Goal: Task Accomplishment & Management: Manage account settings

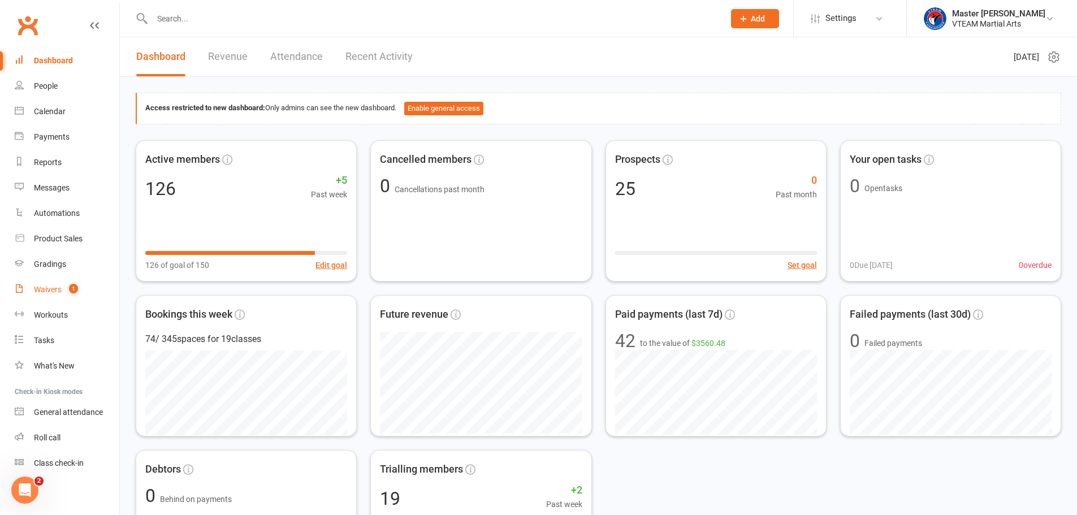
click at [54, 291] on div "Waivers" at bounding box center [48, 289] width 28 height 9
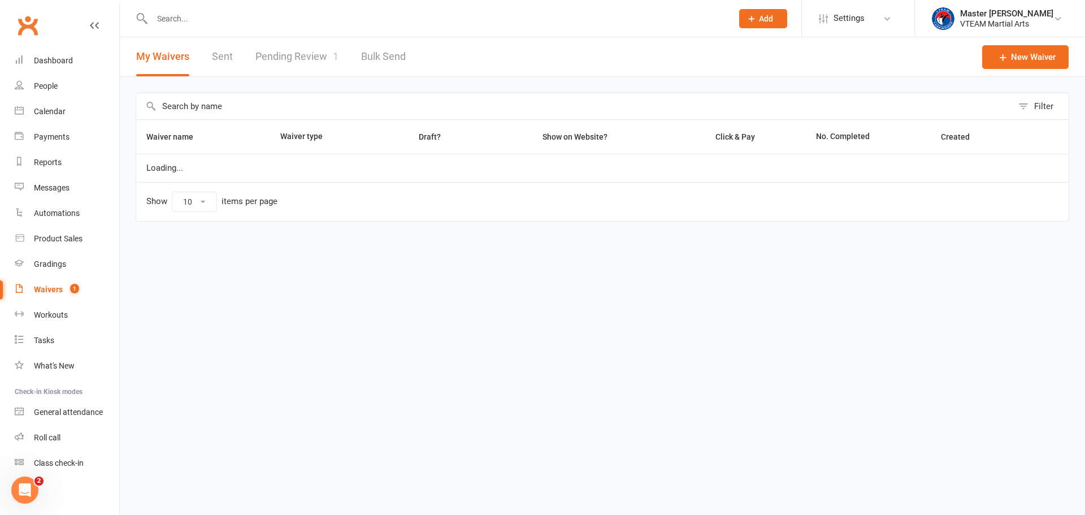
select select "100"
click at [308, 63] on link "Pending Review 1" at bounding box center [297, 56] width 83 height 39
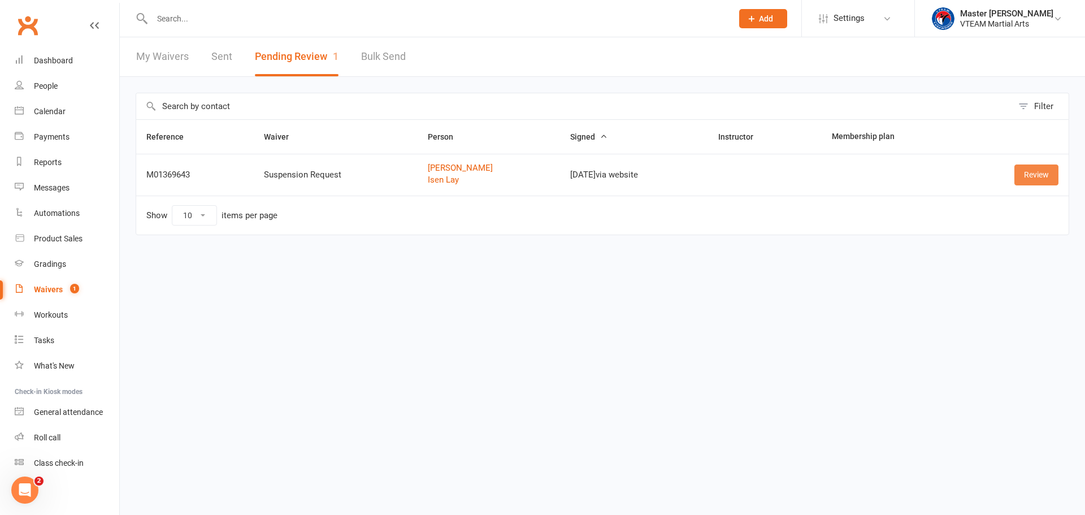
click at [1046, 174] on link "Review" at bounding box center [1037, 175] width 44 height 20
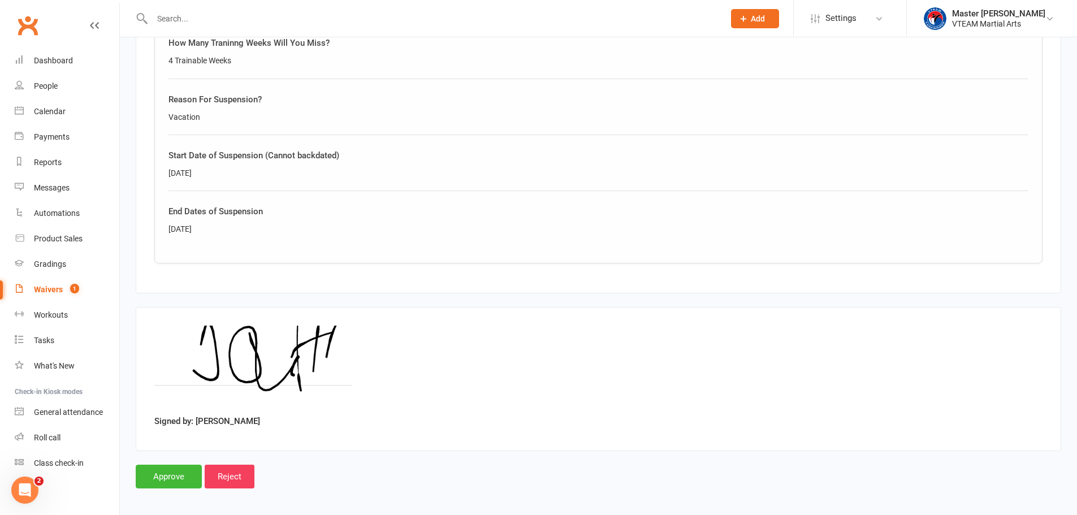
scroll to position [695, 0]
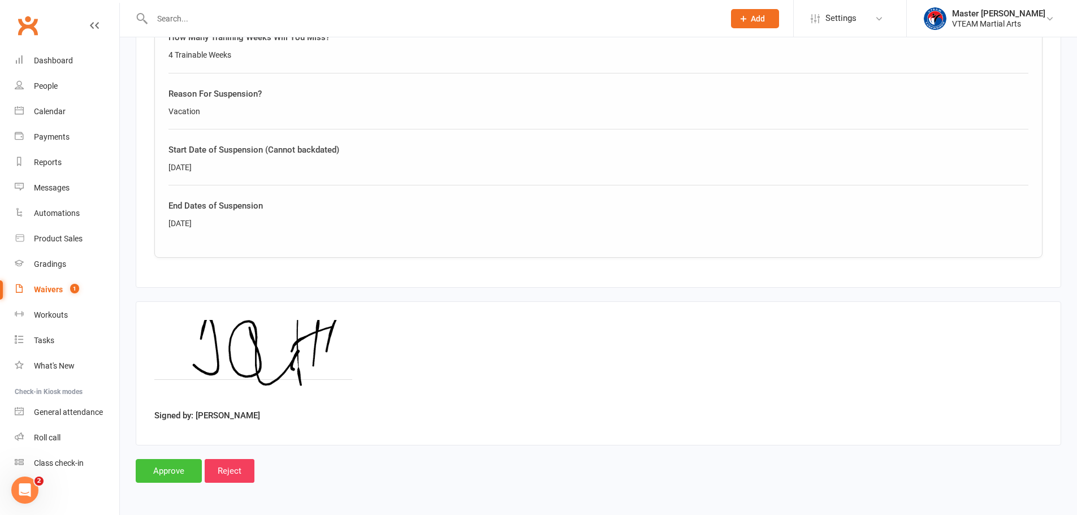
click at [170, 472] on input "Approve" at bounding box center [169, 471] width 66 height 24
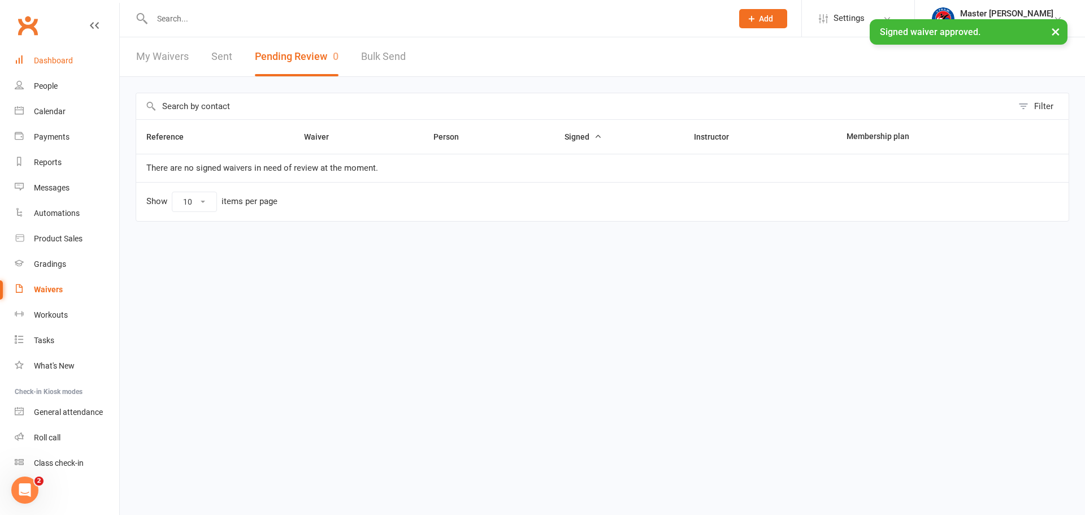
click at [64, 63] on div "Dashboard" at bounding box center [53, 60] width 39 height 9
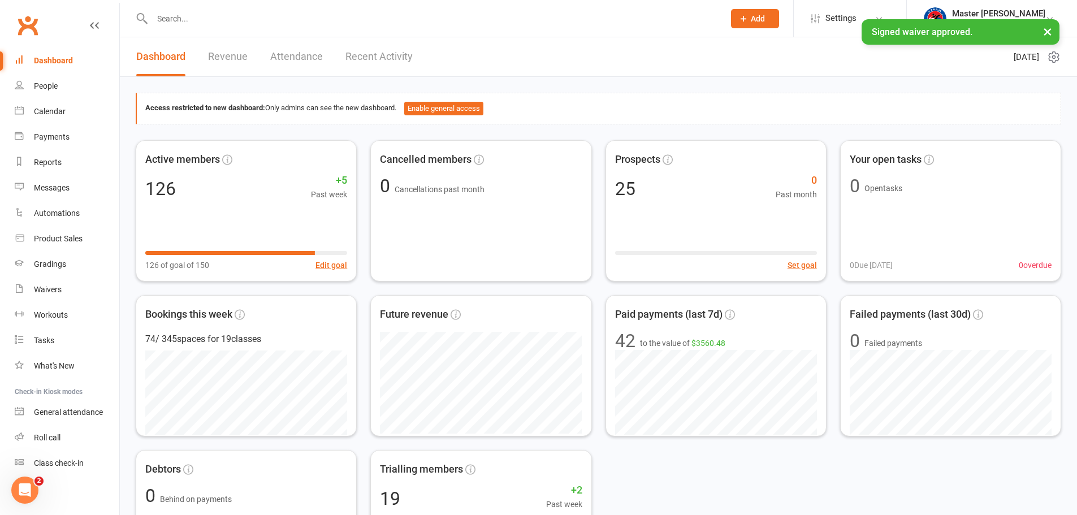
click at [383, 61] on link "Recent Activity" at bounding box center [378, 56] width 67 height 39
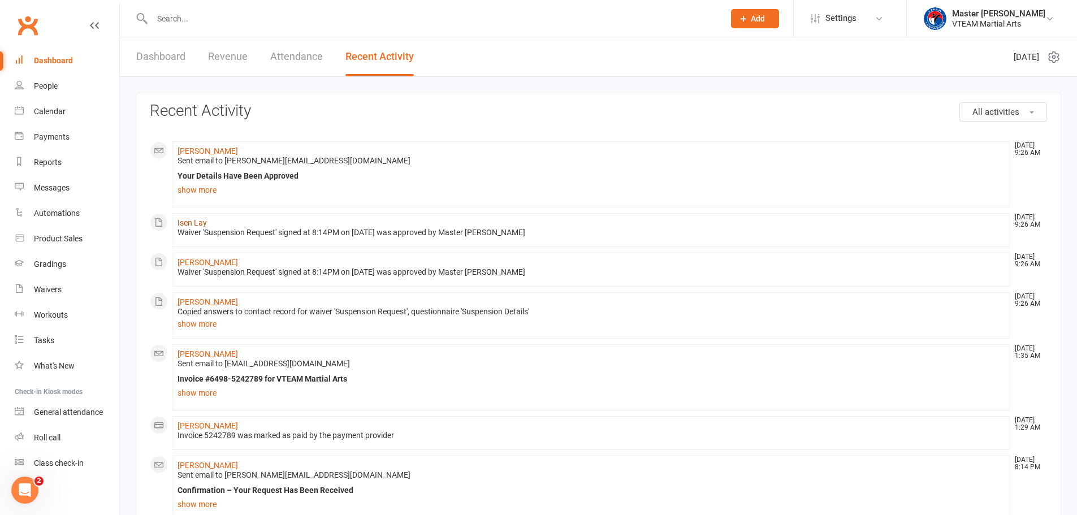
click at [200, 222] on link "Isen Lay" at bounding box center [192, 222] width 29 height 9
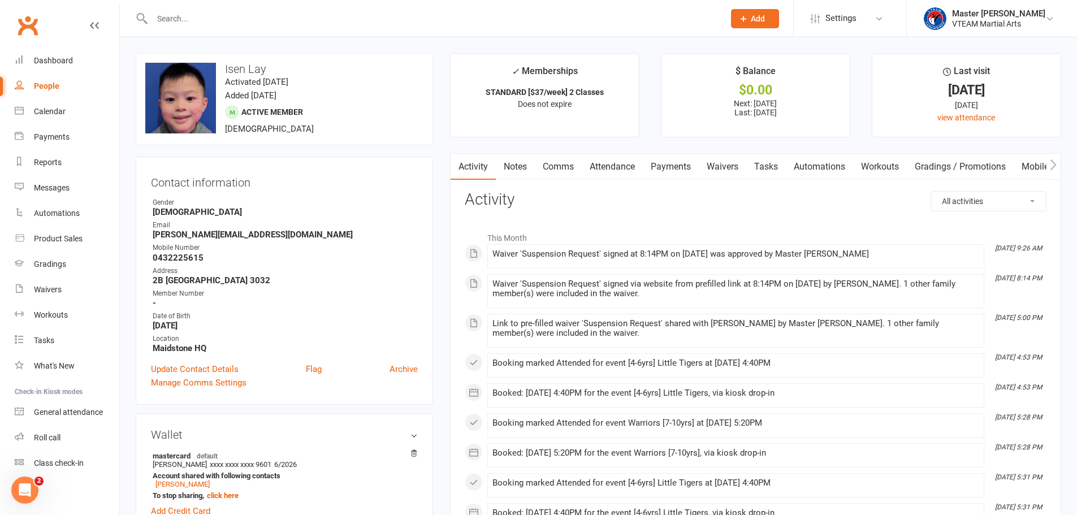
click at [664, 164] on link "Payments" at bounding box center [671, 167] width 56 height 26
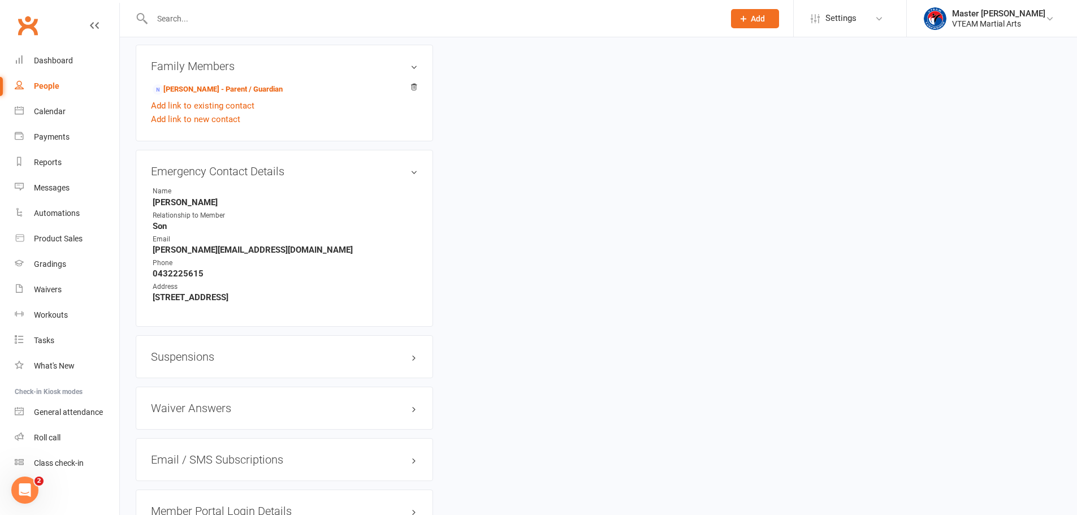
scroll to position [905, 0]
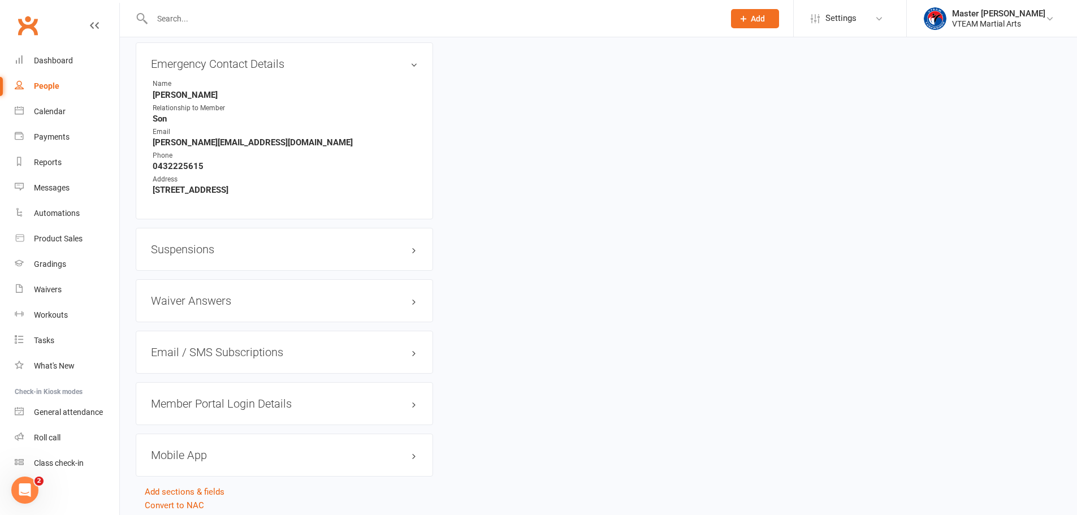
click at [362, 248] on h3 "Suspensions" at bounding box center [284, 249] width 267 height 12
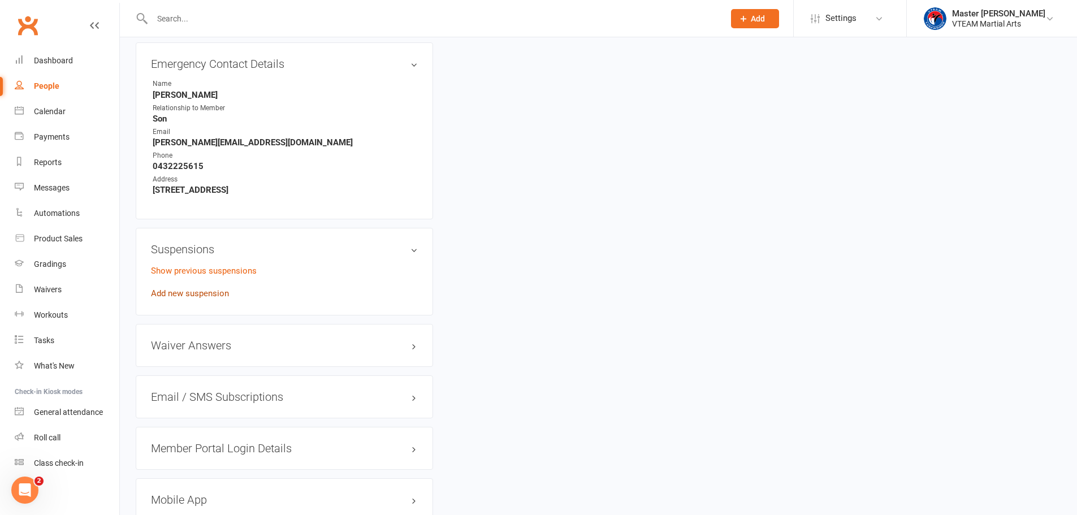
click at [215, 291] on link "Add new suspension" at bounding box center [190, 293] width 78 height 10
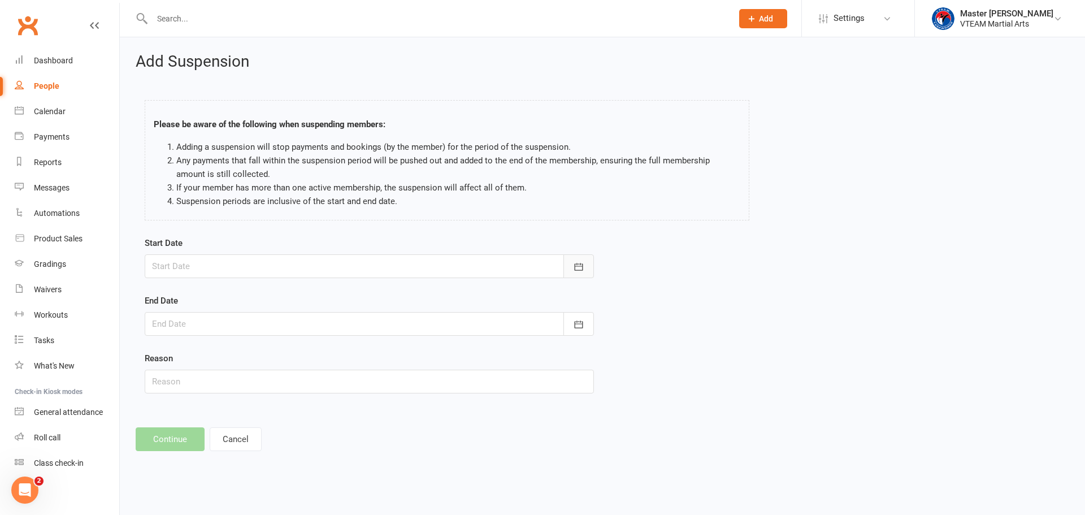
click at [577, 263] on icon "button" at bounding box center [579, 266] width 8 height 7
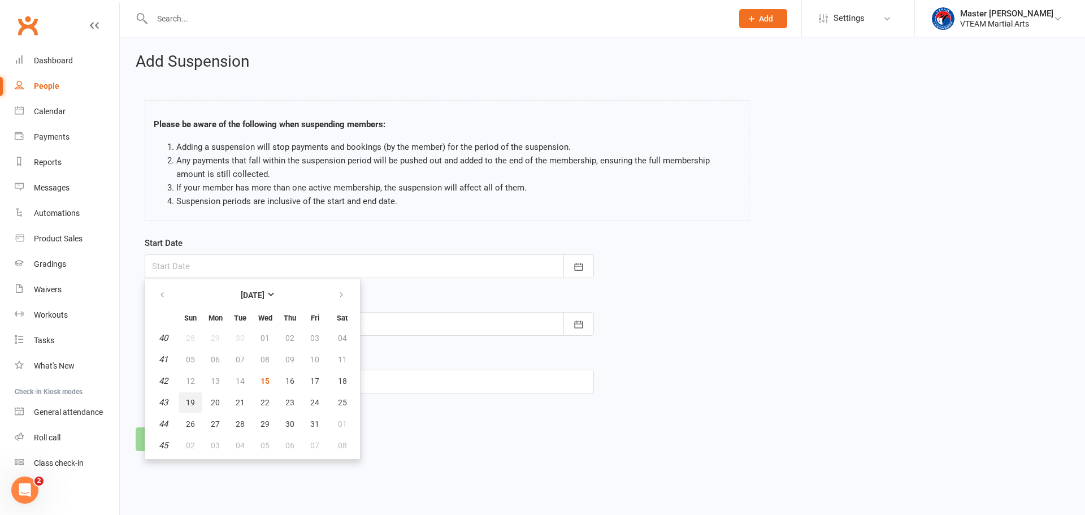
click at [192, 404] on span "19" at bounding box center [190, 402] width 9 height 9
type input "19 Oct 2025"
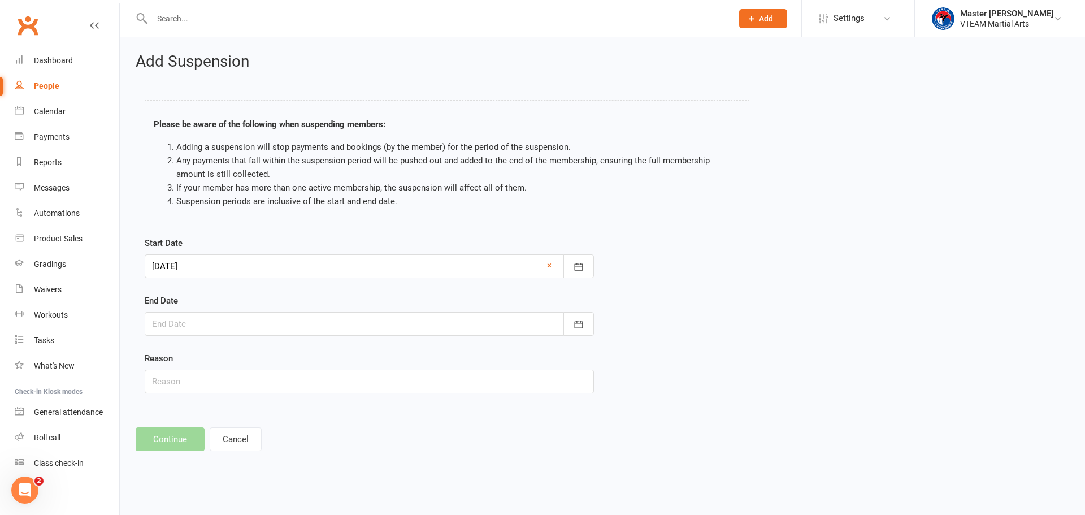
click at [211, 323] on div at bounding box center [369, 324] width 449 height 24
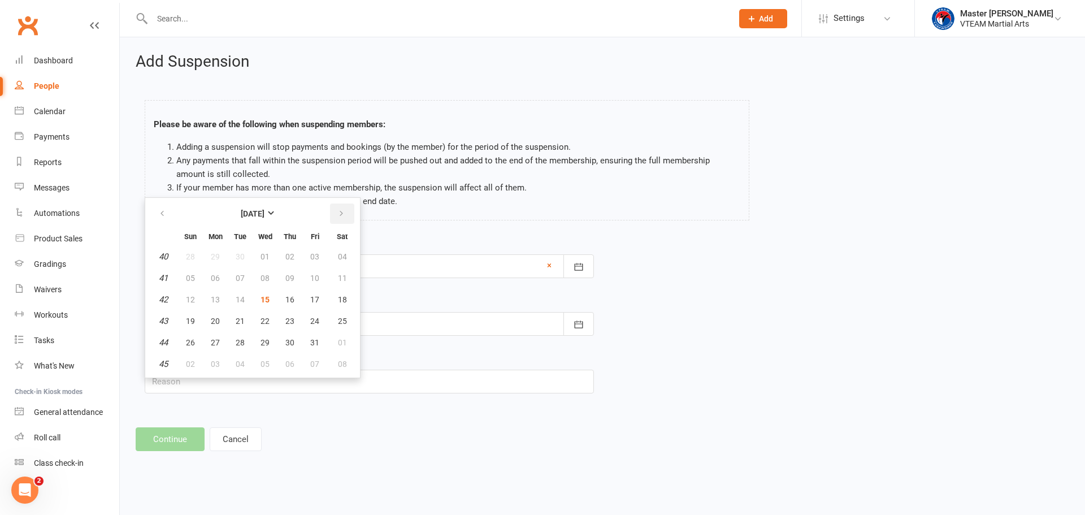
click at [341, 210] on icon "button" at bounding box center [342, 213] width 8 height 9
click at [189, 344] on span "23" at bounding box center [190, 342] width 9 height 9
type input "23 Nov 2025"
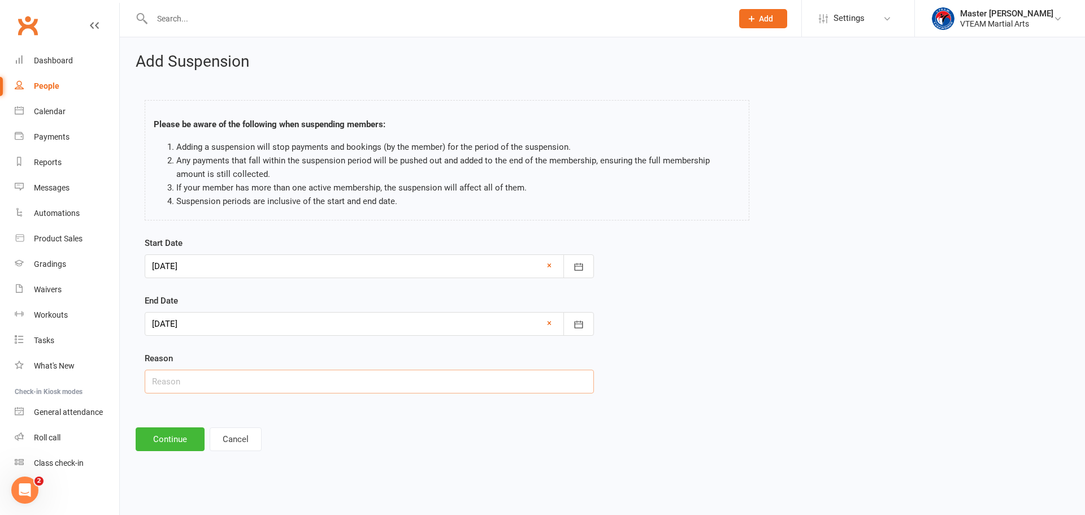
click at [202, 382] on input "text" at bounding box center [369, 382] width 449 height 24
type input "Holiday"
click at [171, 442] on button "Continue" at bounding box center [170, 439] width 69 height 24
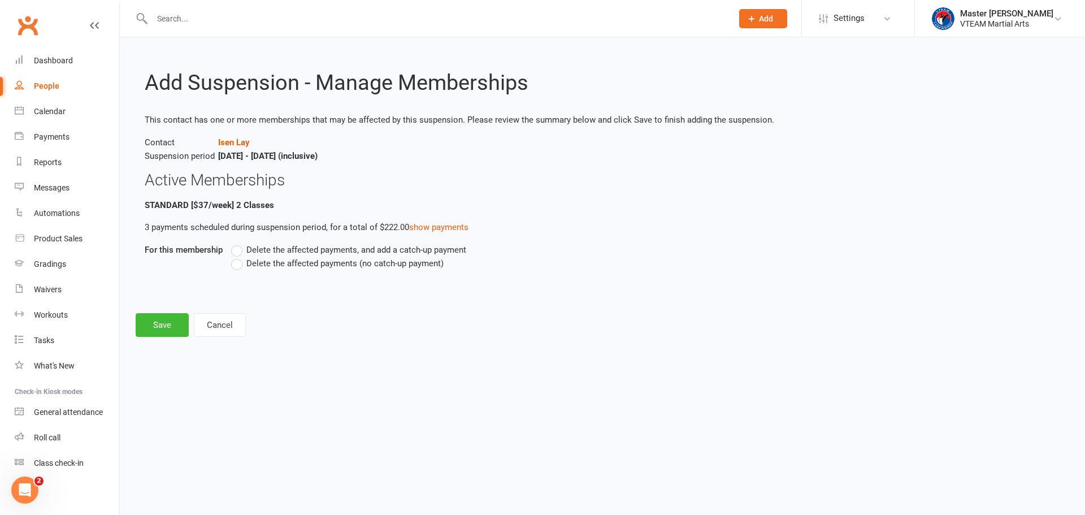
click at [263, 254] on span "Delete the affected payments, and add a catch-up payment" at bounding box center [356, 249] width 220 height 12
click at [239, 243] on input "Delete the affected payments, and add a catch-up payment" at bounding box center [234, 243] width 7 height 0
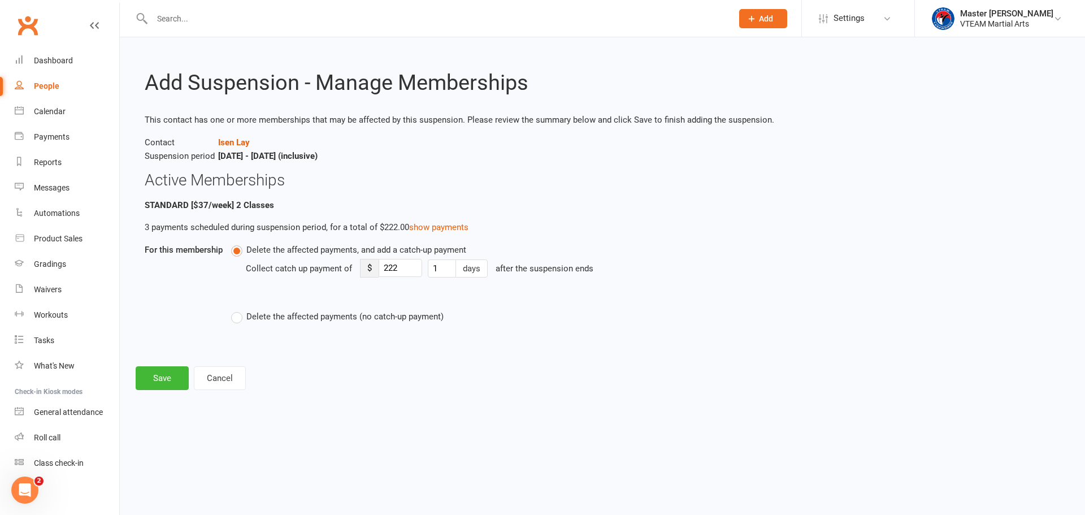
click at [261, 317] on span "Delete the affected payments (no catch-up payment)" at bounding box center [344, 316] width 197 height 12
click at [239, 310] on input "Delete the affected payments (no catch-up payment)" at bounding box center [234, 310] width 7 height 0
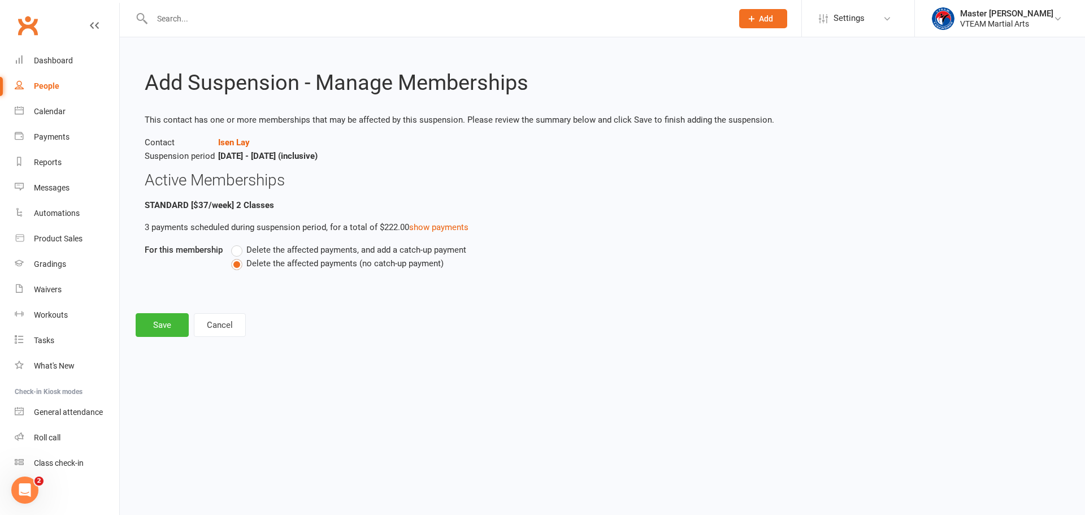
click at [242, 252] on label "Delete the affected payments, and add a catch-up payment" at bounding box center [348, 250] width 235 height 14
click at [239, 243] on input "Delete the affected payments, and add a catch-up payment" at bounding box center [234, 243] width 7 height 0
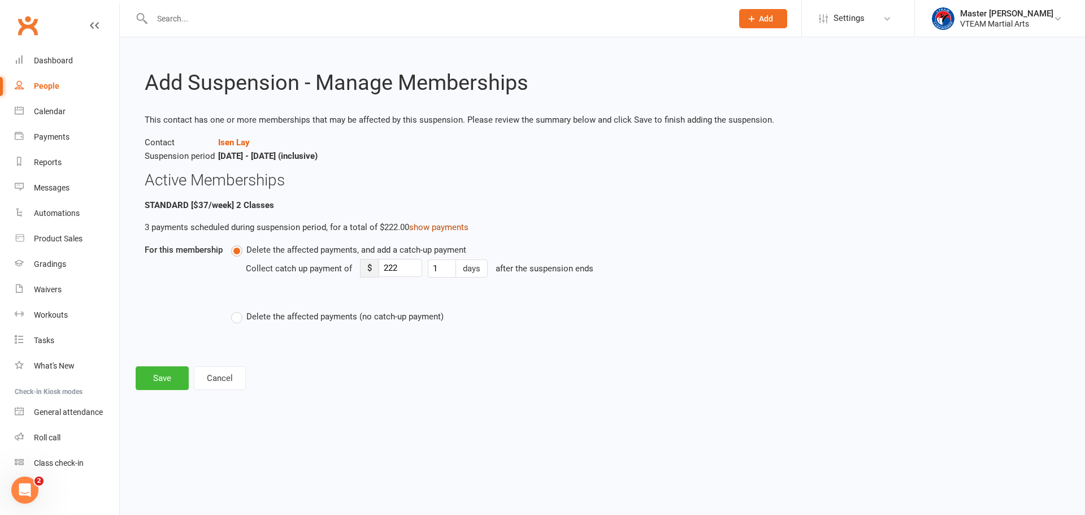
click at [447, 225] on link "show payments" at bounding box center [438, 227] width 59 height 10
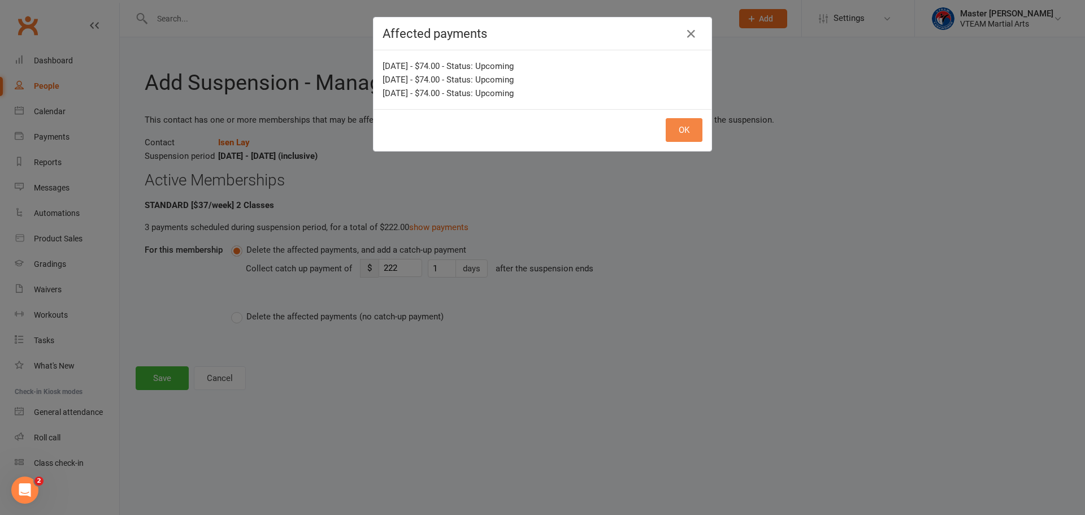
click at [675, 133] on button "OK" at bounding box center [684, 130] width 37 height 24
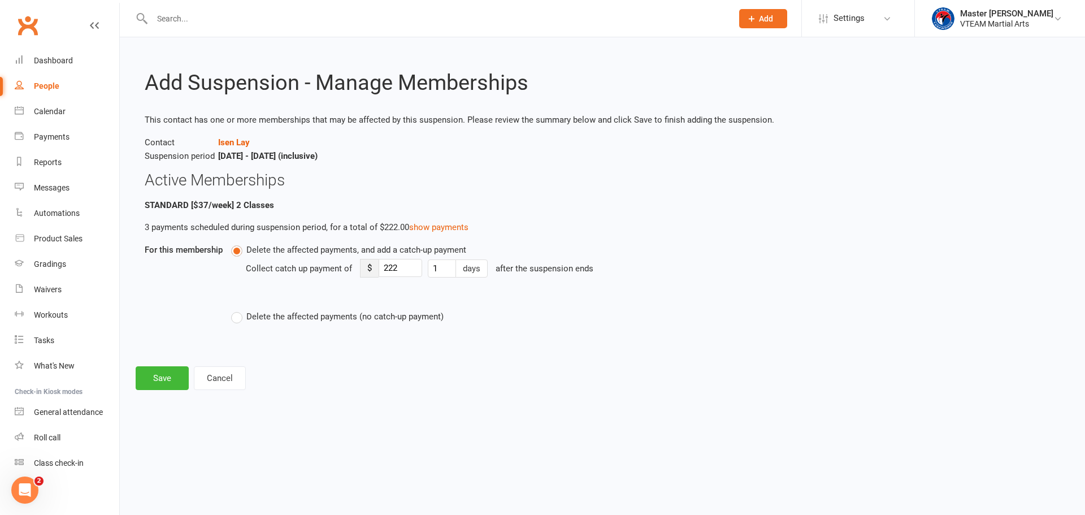
click at [258, 316] on span "Delete the affected payments (no catch-up payment)" at bounding box center [344, 316] width 197 height 12
click at [239, 310] on input "Delete the affected payments (no catch-up payment)" at bounding box center [234, 310] width 7 height 0
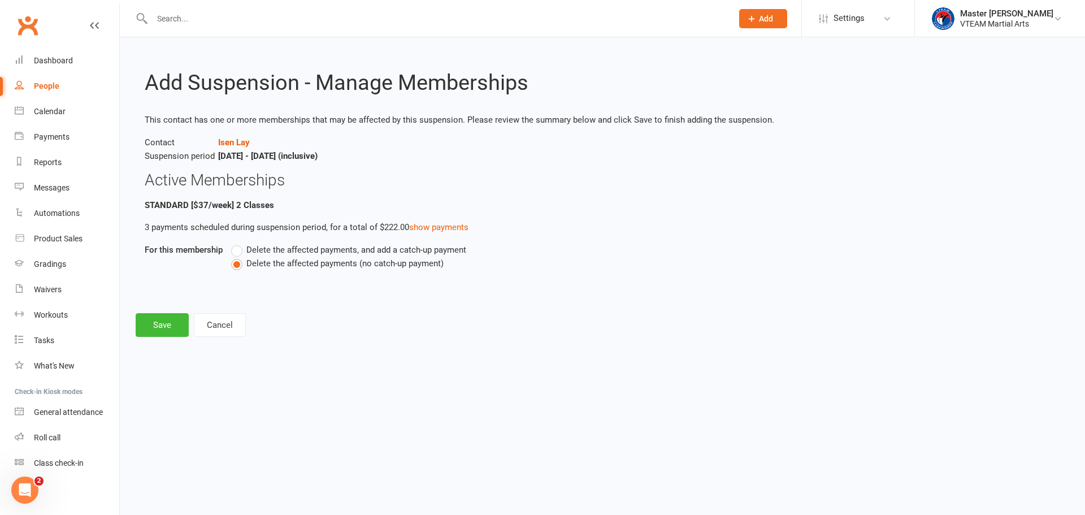
click at [274, 250] on span "Delete the affected payments, and add a catch-up payment" at bounding box center [356, 249] width 220 height 12
click at [239, 243] on input "Delete the affected payments, and add a catch-up payment" at bounding box center [234, 243] width 7 height 0
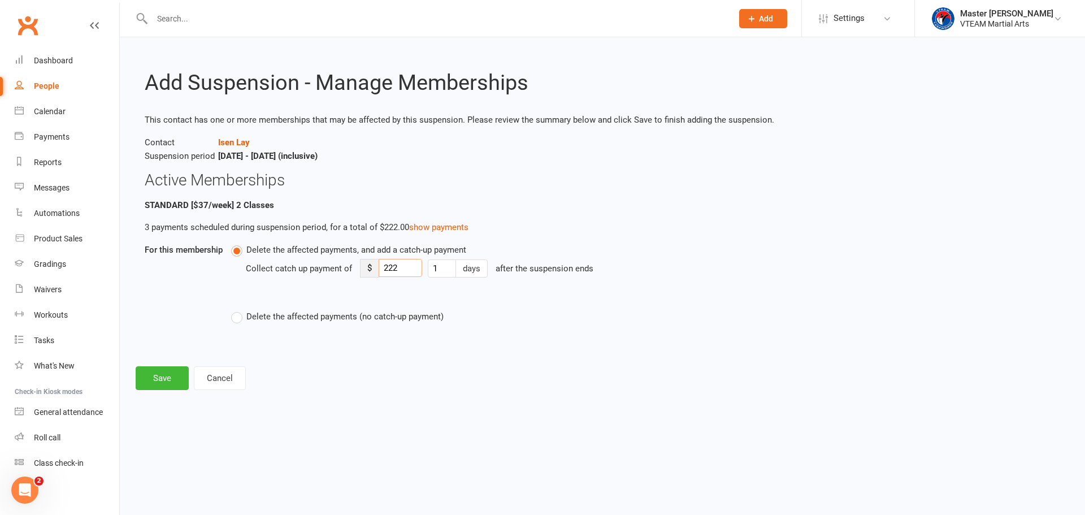
drag, startPoint x: 399, startPoint y: 269, endPoint x: 367, endPoint y: 269, distance: 31.7
click at [367, 269] on div "$ 222" at bounding box center [391, 268] width 62 height 19
click at [386, 267] on input "222" at bounding box center [401, 268] width 44 height 18
click at [390, 267] on input "222" at bounding box center [401, 268] width 44 height 18
drag, startPoint x: 390, startPoint y: 267, endPoint x: 435, endPoint y: 269, distance: 44.7
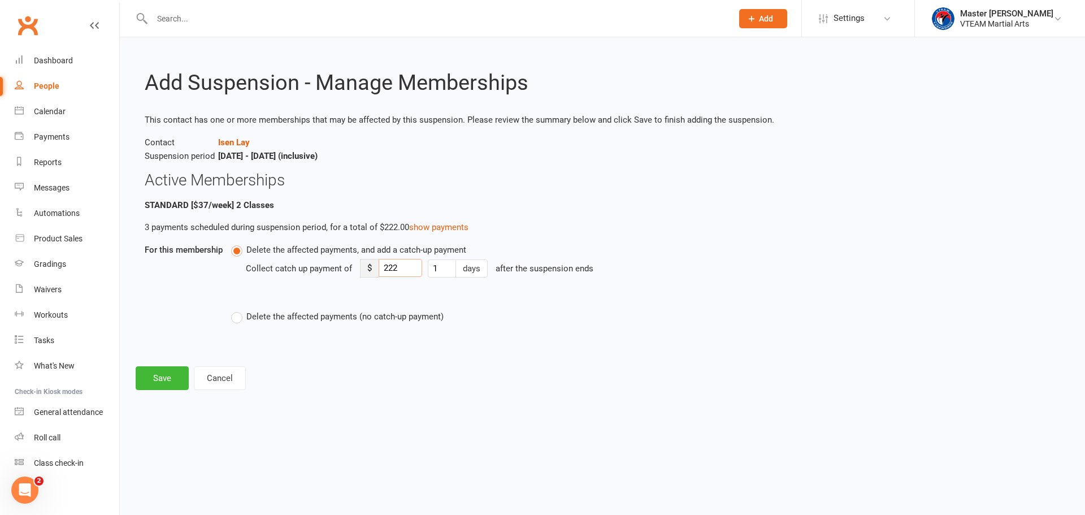
click at [435, 269] on div "Collect catch up payment of $ 222 1 days after the suspension ends" at bounding box center [535, 277] width 579 height 40
type input "20"
drag, startPoint x: 439, startPoint y: 265, endPoint x: 423, endPoint y: 266, distance: 15.3
click at [423, 266] on div "Collect catch up payment of $ 20 1 days after the suspension ends" at bounding box center [535, 277] width 579 height 40
type input "7"
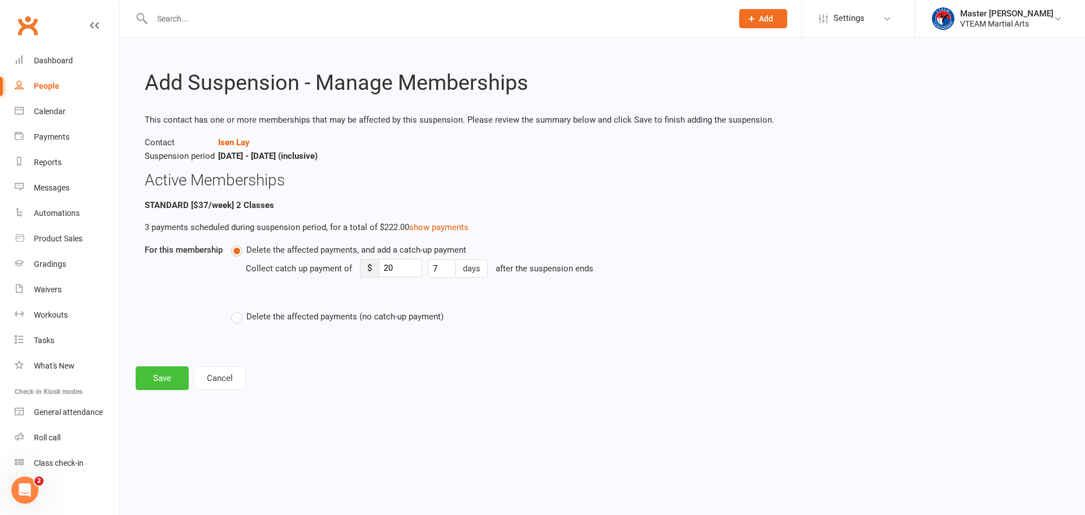
click at [160, 379] on button "Save" at bounding box center [162, 378] width 53 height 24
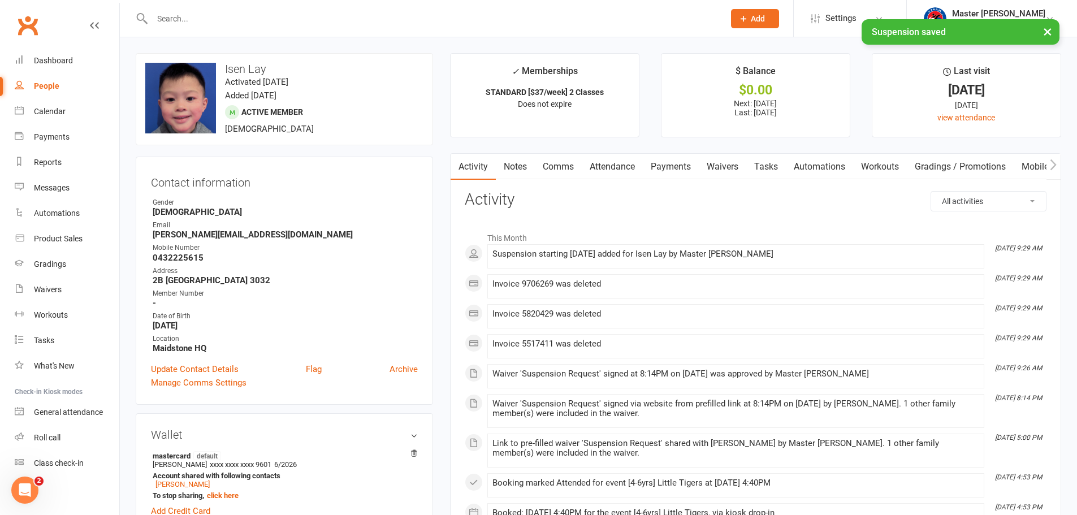
click at [665, 166] on link "Payments" at bounding box center [671, 167] width 56 height 26
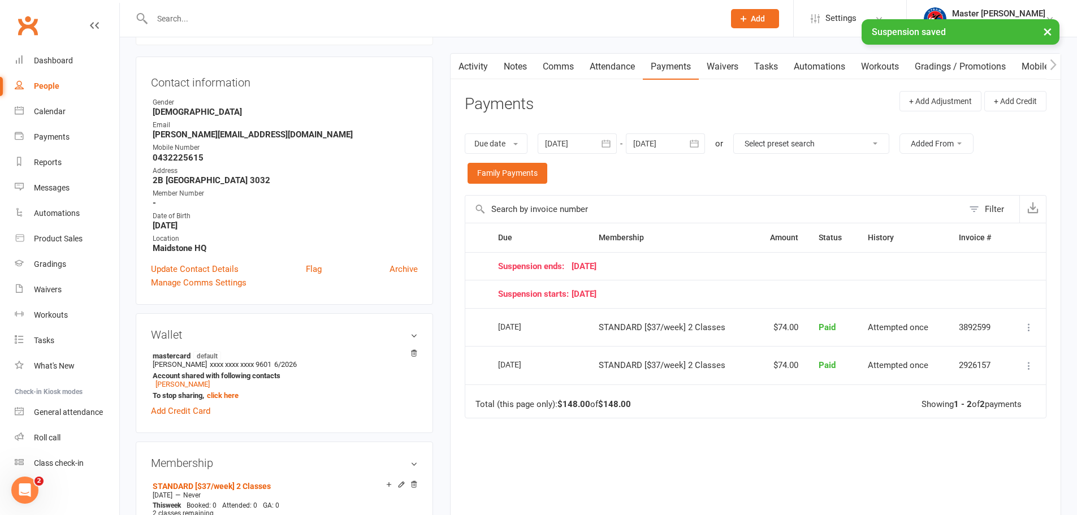
scroll to position [113, 0]
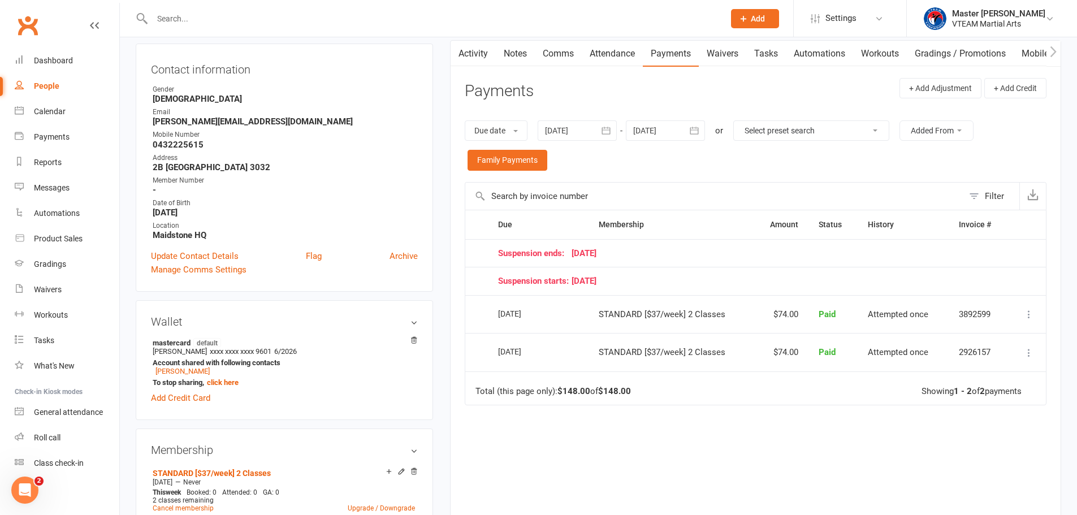
click at [703, 132] on button "button" at bounding box center [695, 130] width 20 height 20
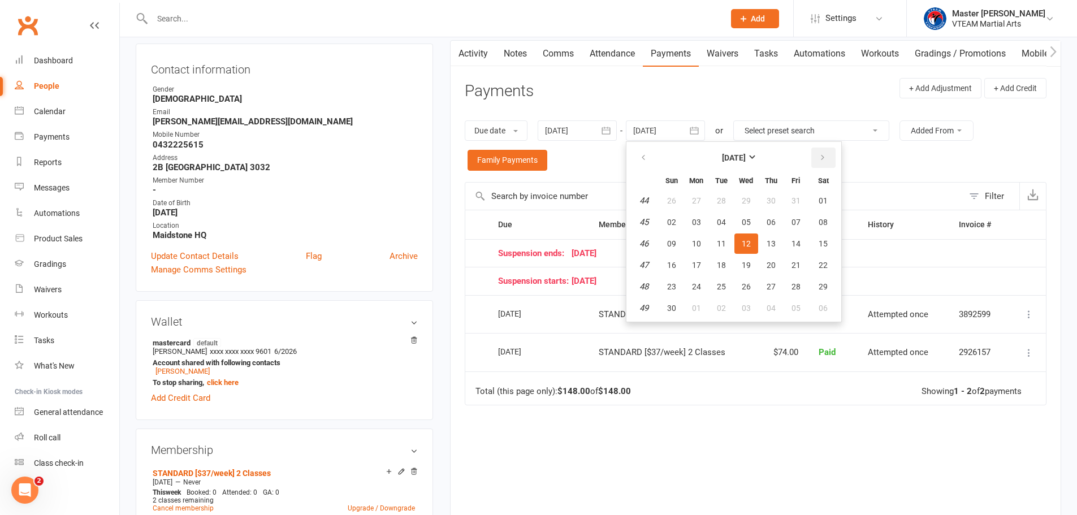
click at [827, 161] on icon "button" at bounding box center [823, 157] width 8 height 9
click at [825, 244] on span "20" at bounding box center [823, 243] width 9 height 9
type input "20 Dec 2025"
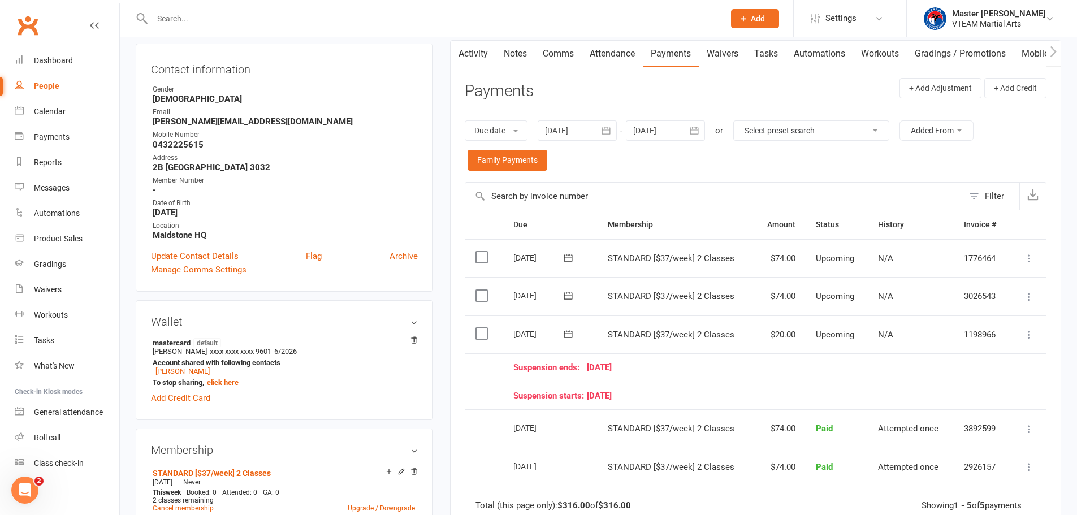
click at [569, 293] on icon at bounding box center [568, 295] width 8 height 7
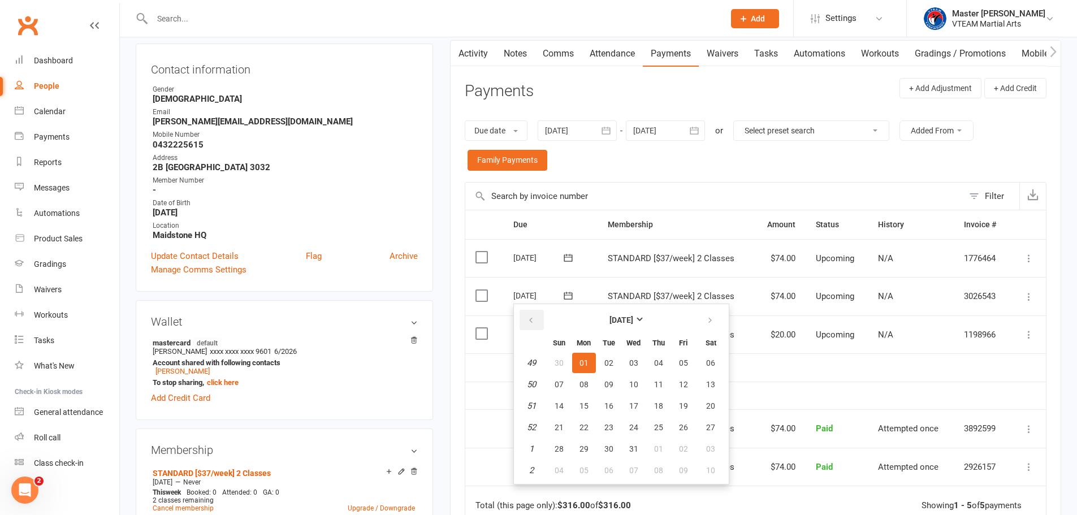
click at [530, 323] on icon "button" at bounding box center [531, 320] width 8 height 9
click at [585, 448] on span "24" at bounding box center [583, 448] width 9 height 9
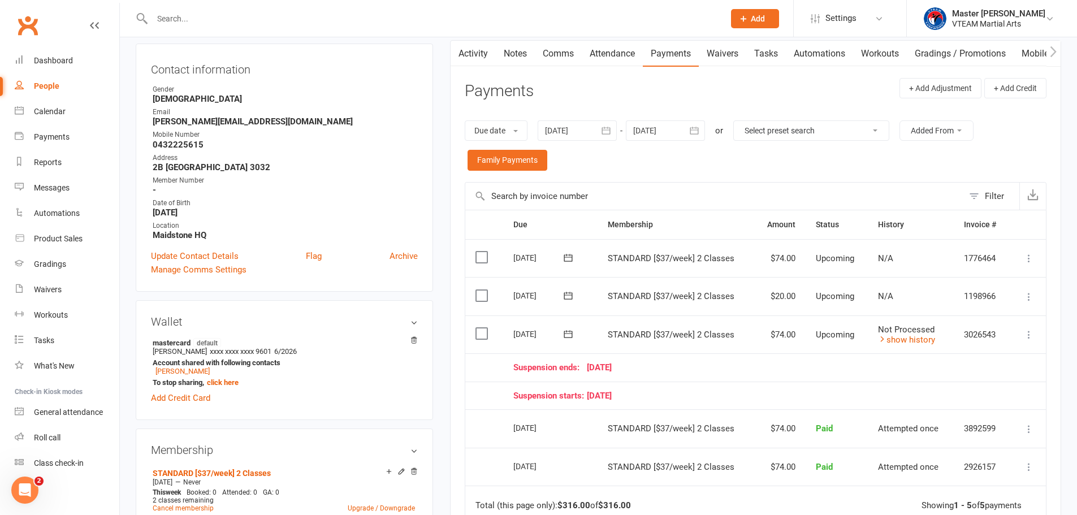
click at [1030, 299] on icon at bounding box center [1028, 296] width 11 height 11
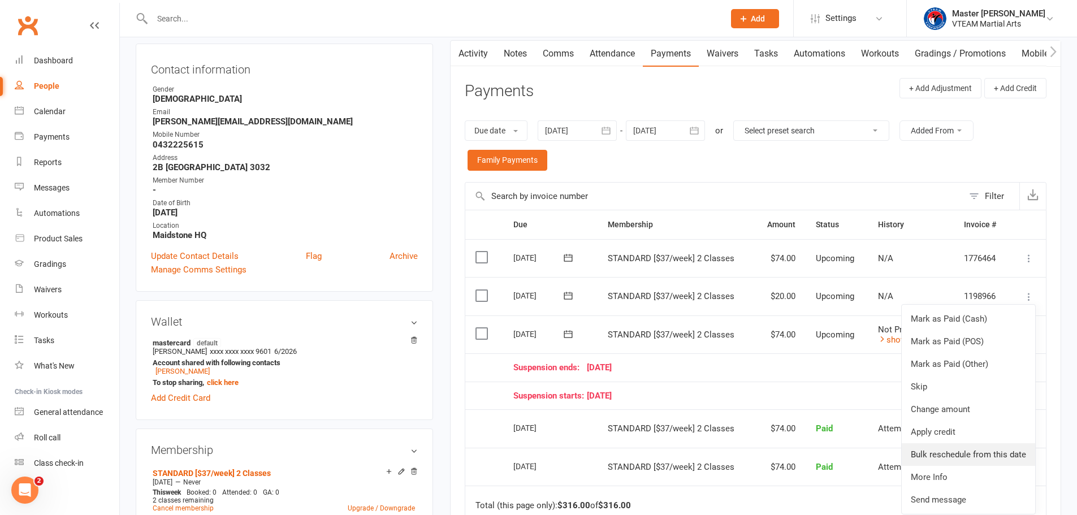
click at [987, 449] on link "Bulk reschedule from this date" at bounding box center [968, 454] width 133 height 23
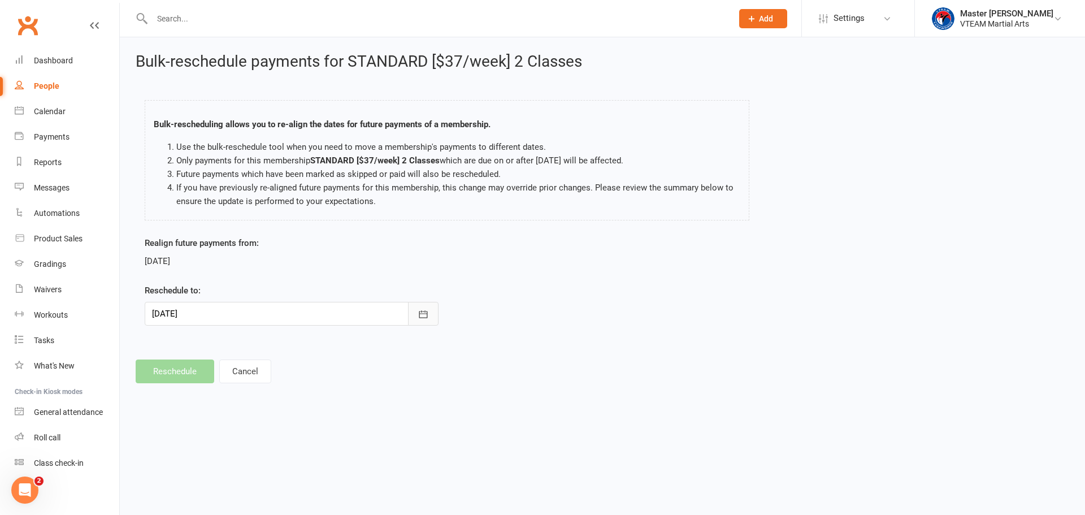
click at [424, 315] on icon "button" at bounding box center [423, 314] width 11 height 11
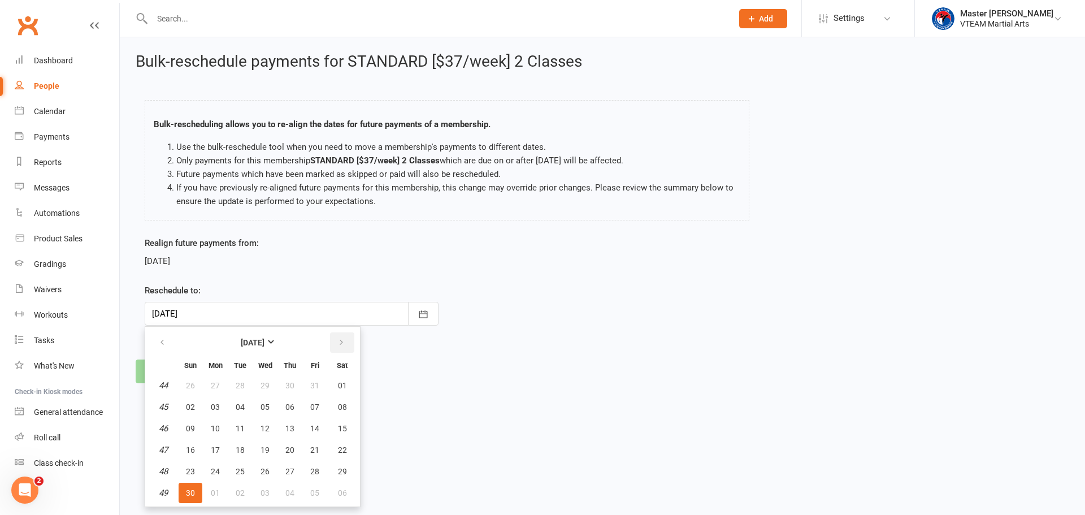
click at [343, 345] on icon "button" at bounding box center [342, 342] width 8 height 9
click at [212, 405] on span "08" at bounding box center [215, 407] width 9 height 9
type input "08 Dec 2025"
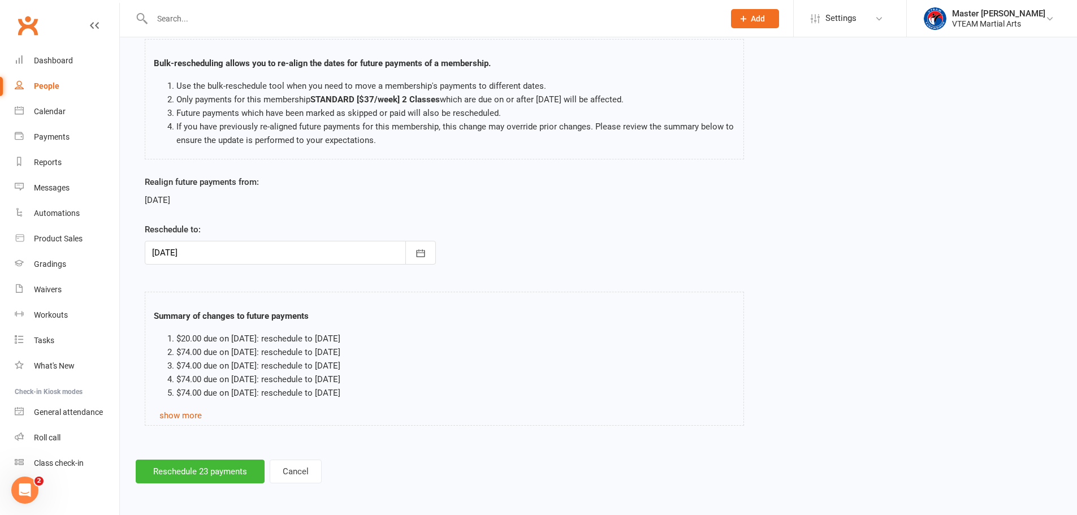
scroll to position [62, 0]
click at [222, 471] on button "Reschedule 23 payments" at bounding box center [200, 471] width 129 height 24
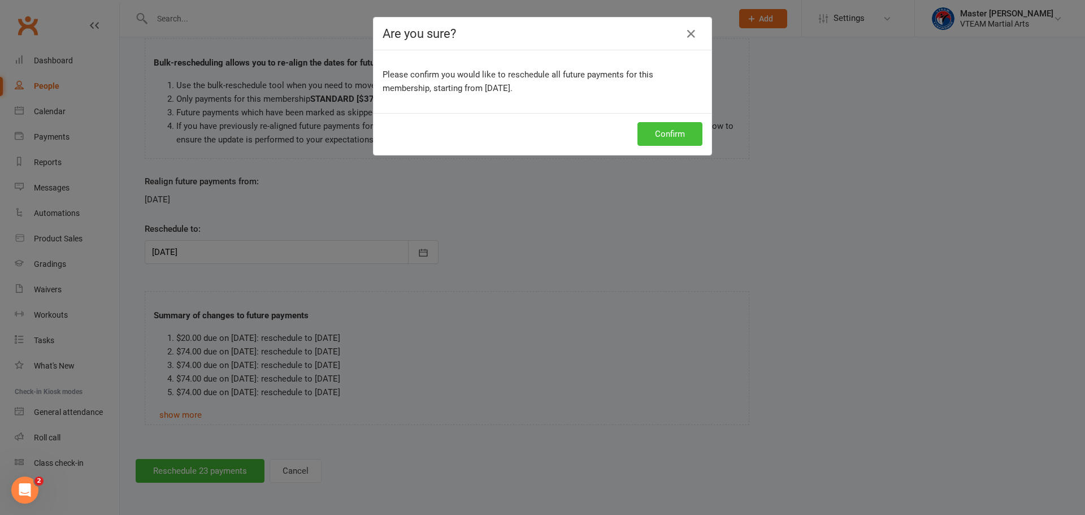
click at [666, 133] on button "Confirm" at bounding box center [670, 134] width 65 height 24
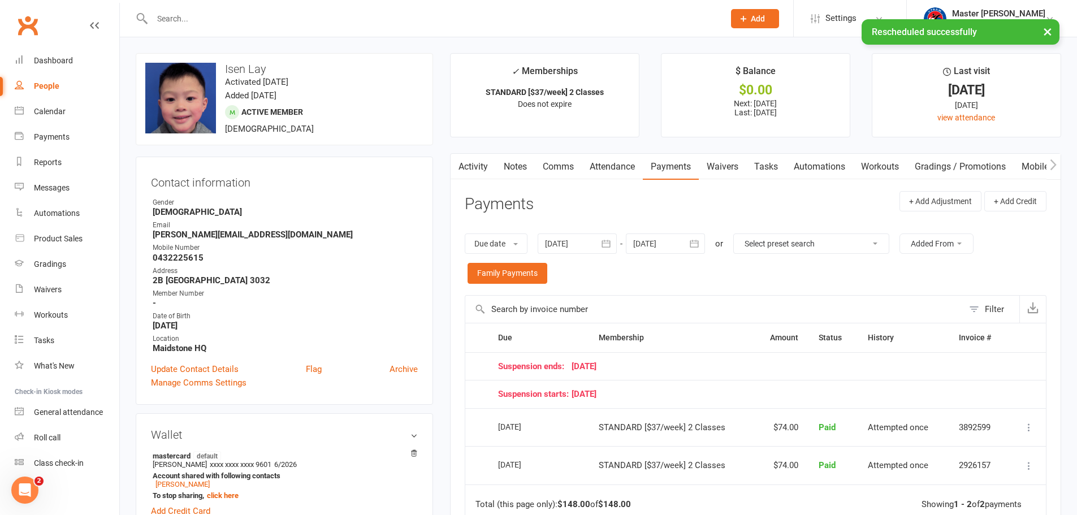
click at [697, 243] on icon "button" at bounding box center [694, 243] width 8 height 7
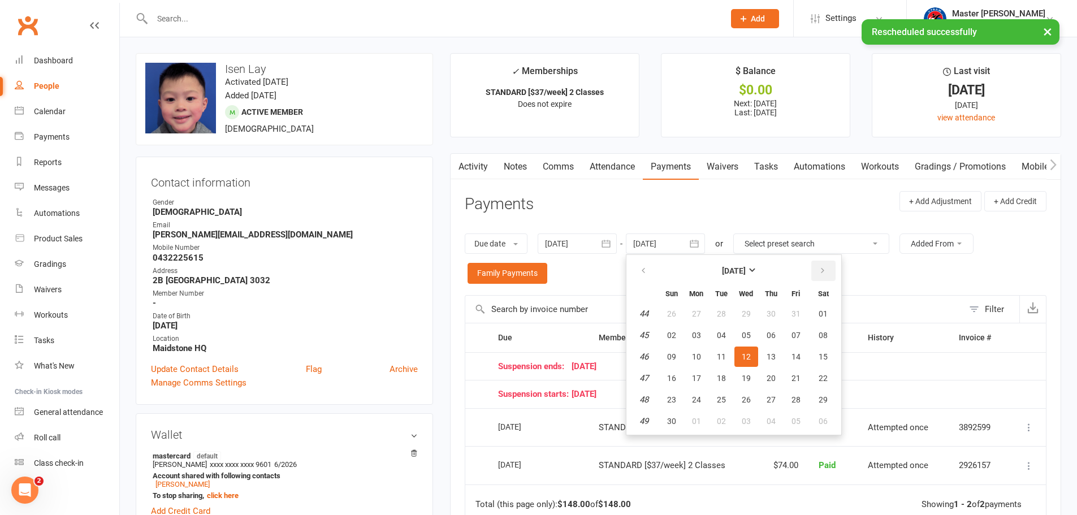
click at [821, 270] on icon "button" at bounding box center [823, 270] width 8 height 9
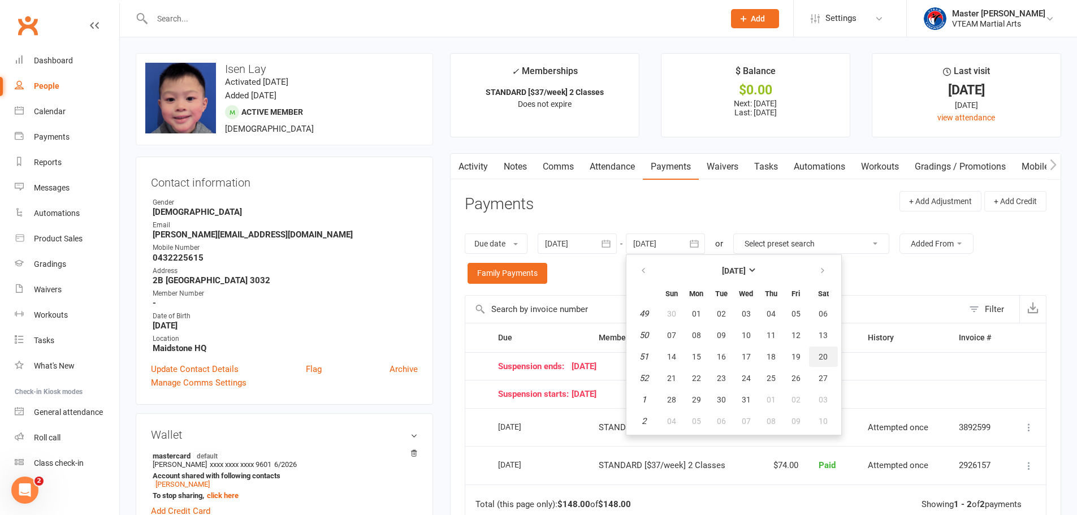
click at [825, 362] on button "20" at bounding box center [823, 357] width 29 height 20
type input "20 Dec 2025"
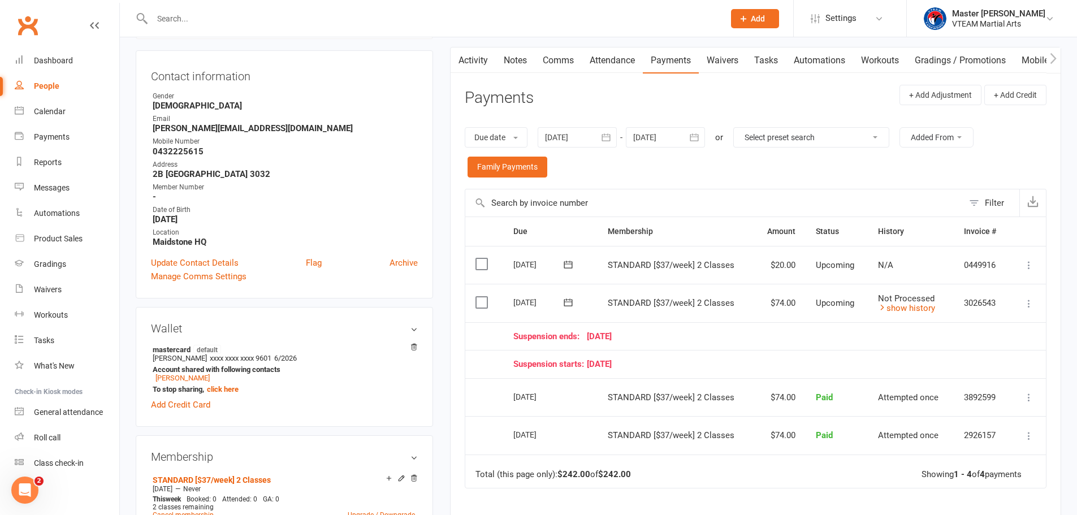
scroll to position [113, 0]
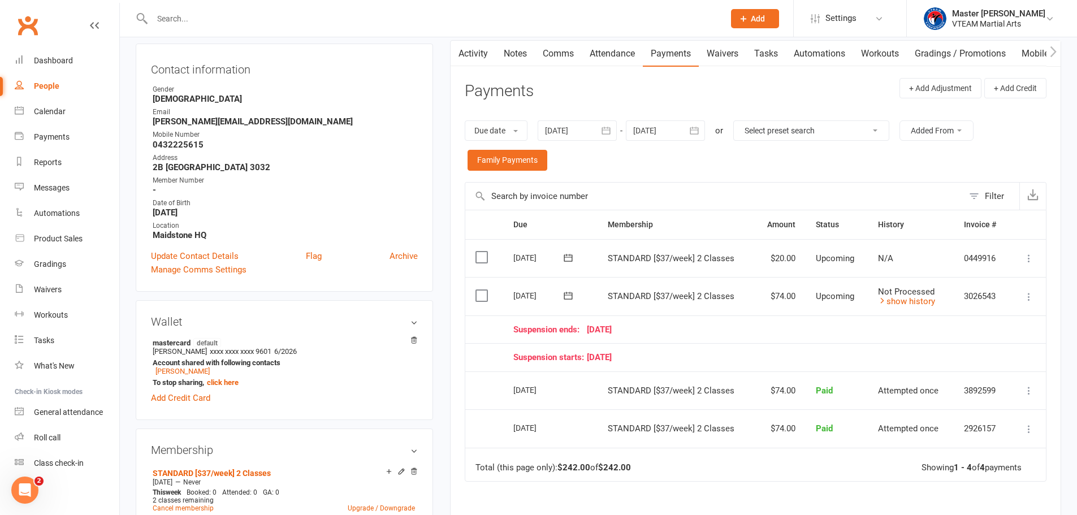
click at [757, 353] on div "Suspension starts: 19 October 25" at bounding box center [756, 358] width 487 height 10
click at [569, 258] on icon at bounding box center [568, 257] width 11 height 11
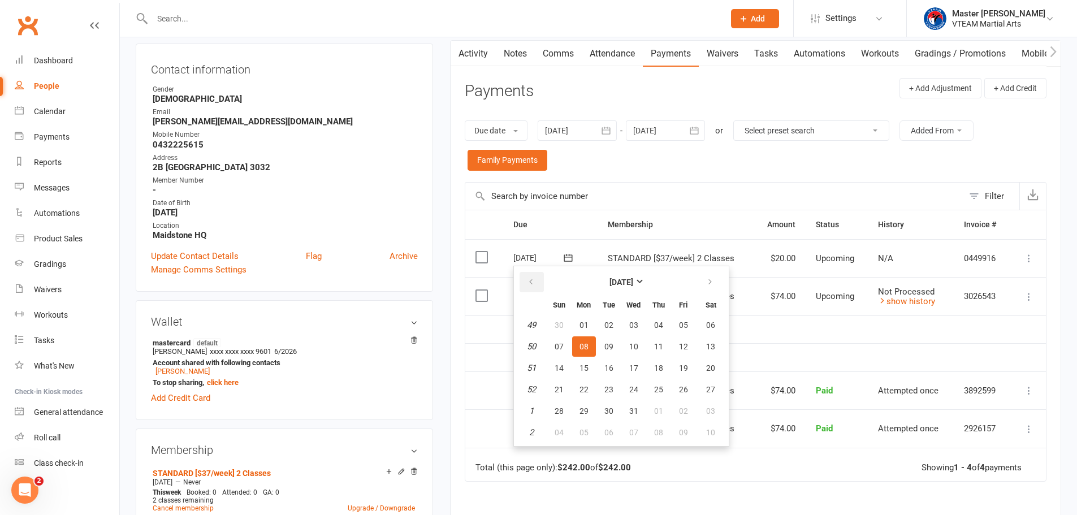
click at [534, 284] on icon "button" at bounding box center [531, 282] width 8 height 9
click at [585, 408] on span "24" at bounding box center [583, 410] width 9 height 9
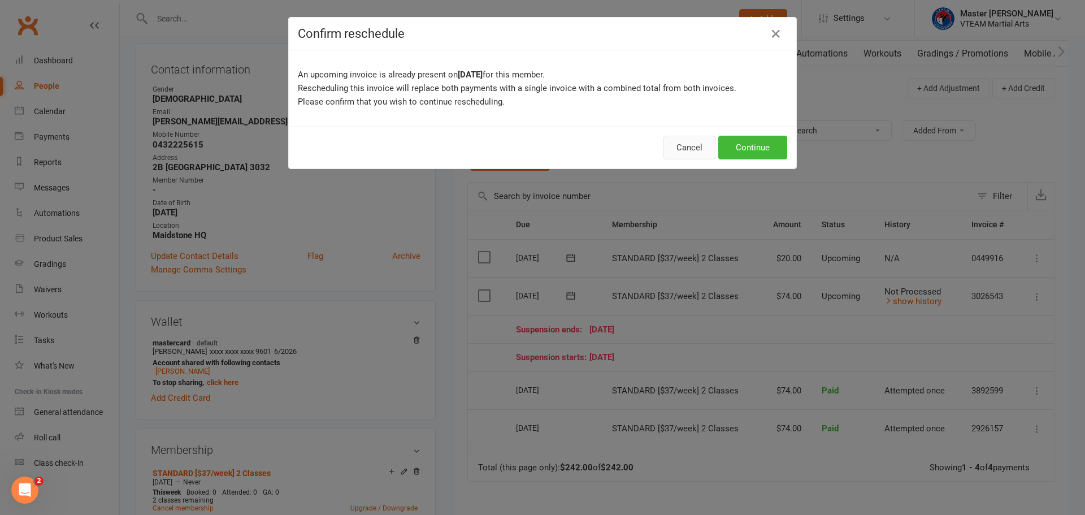
click at [699, 143] on button "Cancel" at bounding box center [690, 148] width 52 height 24
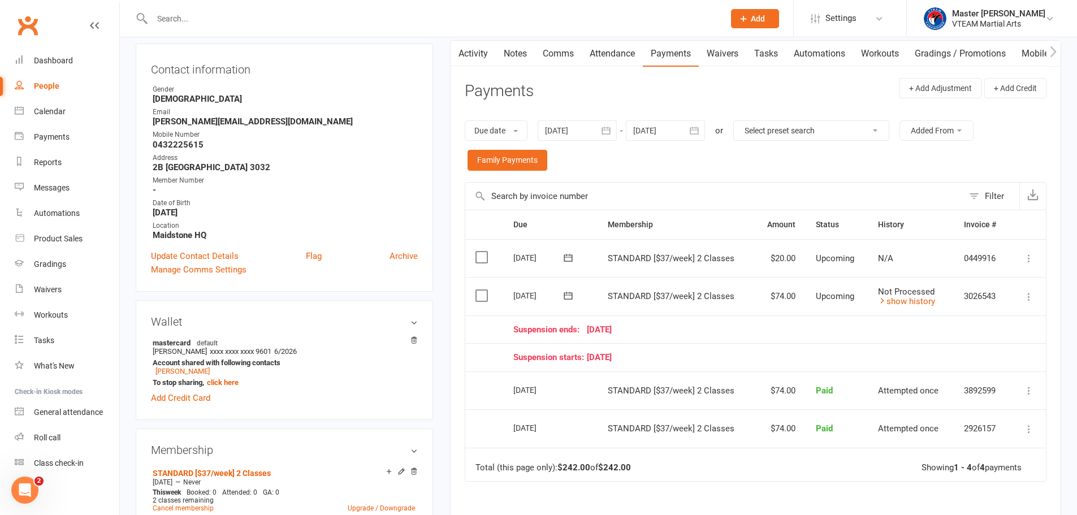
click at [568, 257] on icon at bounding box center [568, 257] width 8 height 7
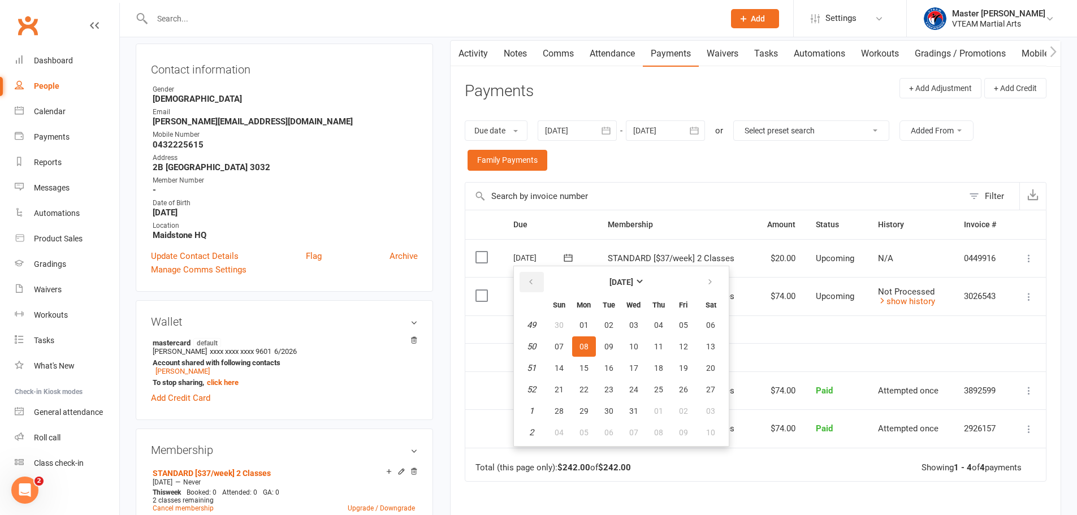
click at [533, 283] on icon "button" at bounding box center [531, 282] width 8 height 9
click at [533, 282] on icon "button" at bounding box center [531, 282] width 8 height 9
click at [584, 388] on span "20" at bounding box center [583, 389] width 9 height 9
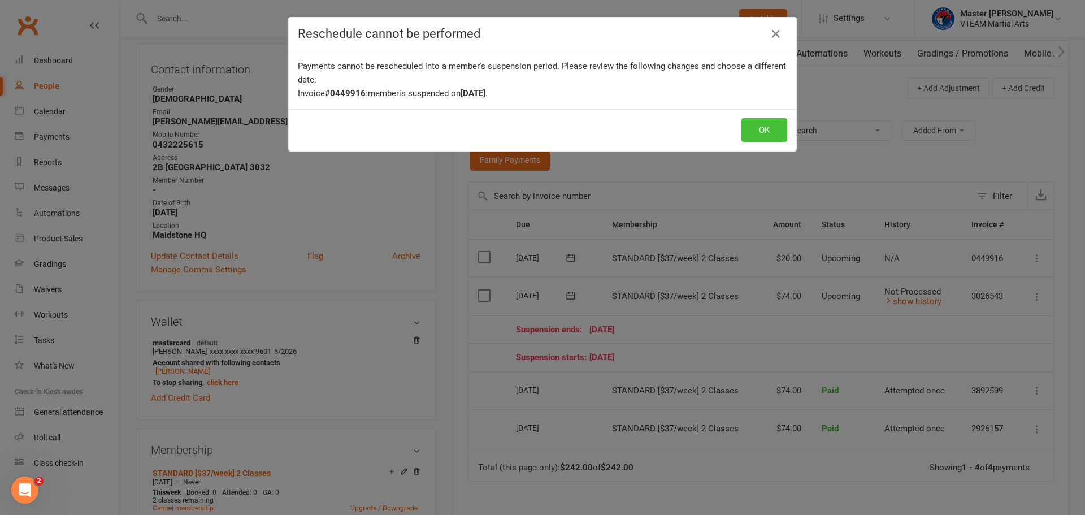
click at [758, 129] on button "OK" at bounding box center [765, 130] width 46 height 24
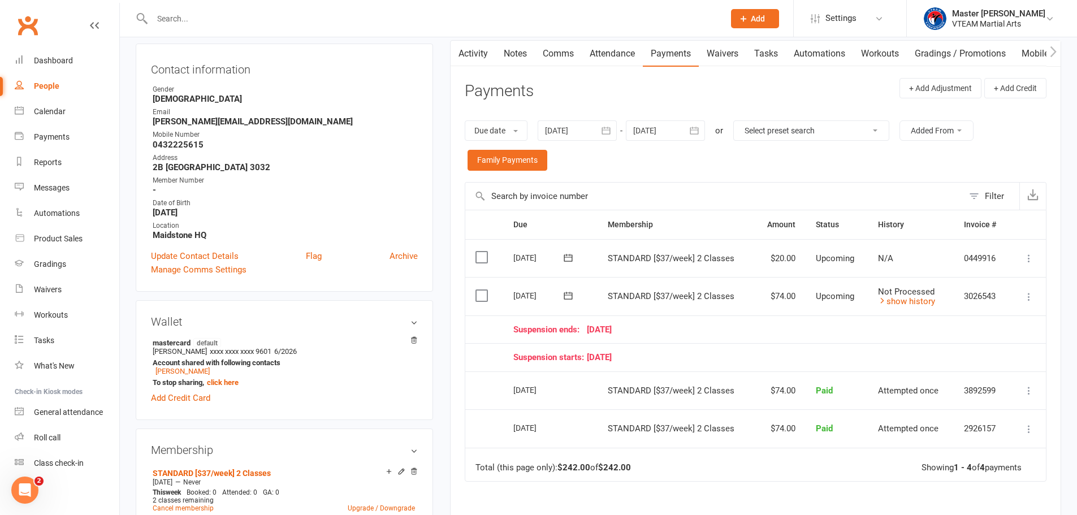
click at [569, 257] on icon at bounding box center [568, 257] width 8 height 7
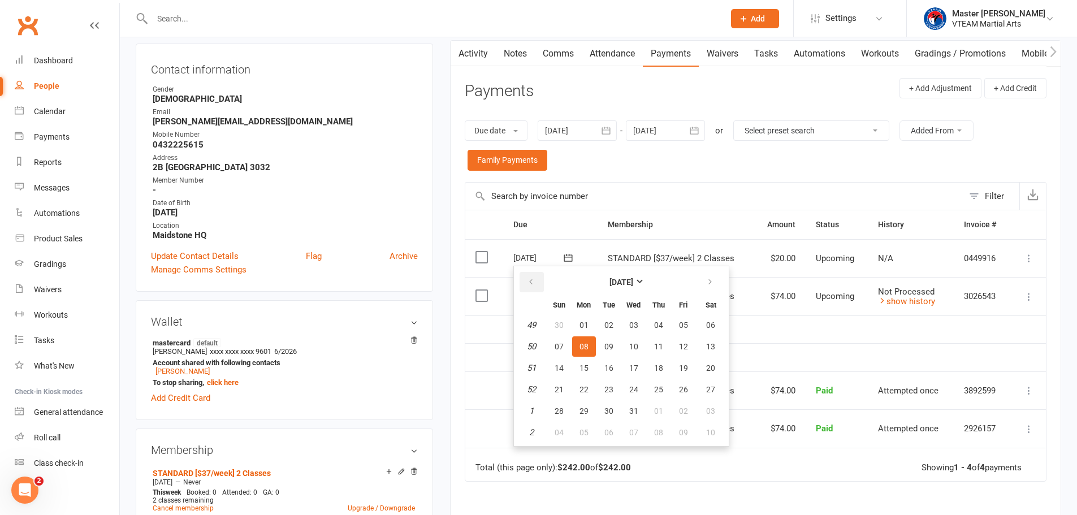
click at [529, 284] on icon "button" at bounding box center [531, 282] width 8 height 9
click at [444, 275] on main "✓ Memberships STANDARD [$37/week] 2 Classes Does not expire $ Balance $0.00 Nex…" at bounding box center [756, 298] width 628 height 716
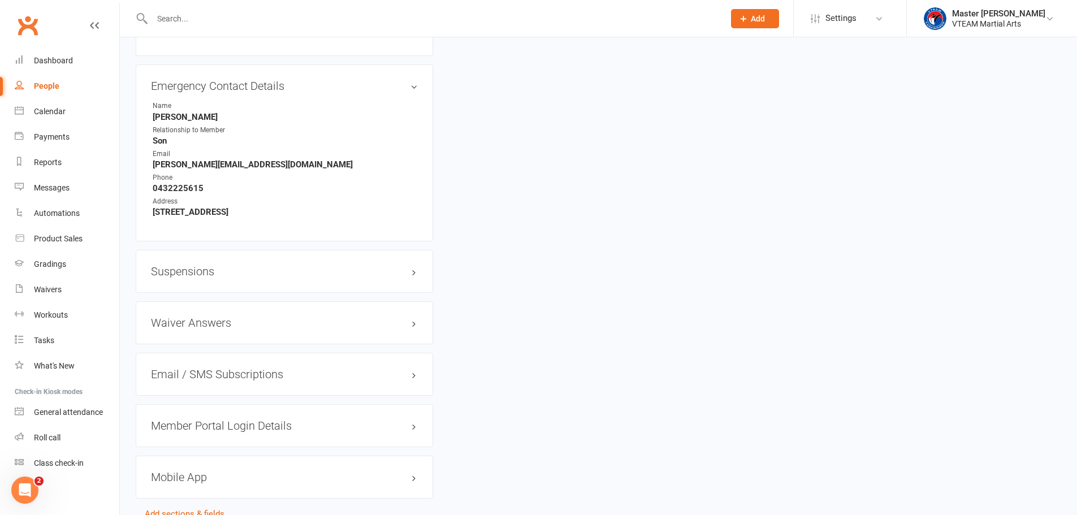
scroll to position [776, 0]
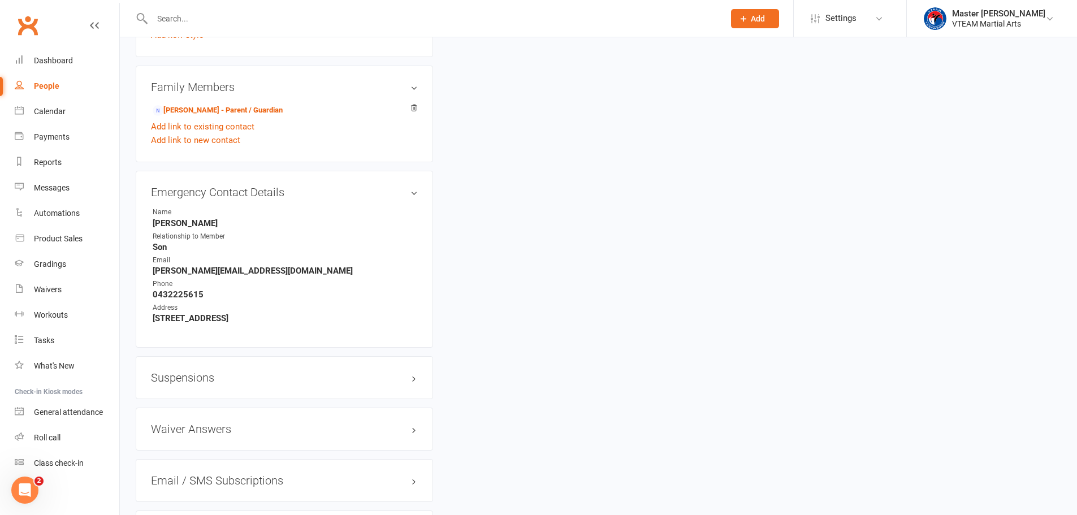
click at [291, 378] on h3 "Suspensions" at bounding box center [284, 377] width 267 height 12
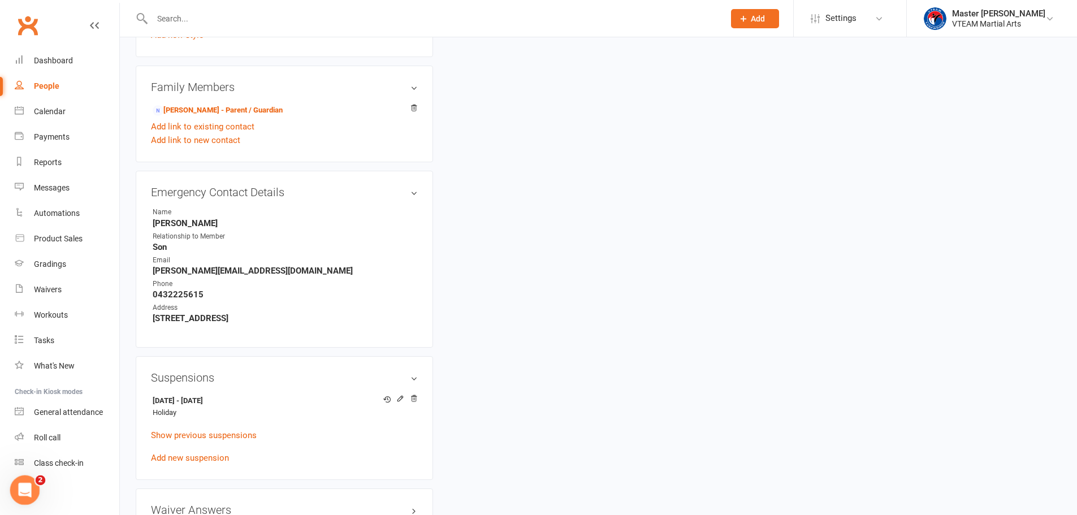
click at [30, 488] on icon "Open Intercom Messenger" at bounding box center [23, 488] width 19 height 19
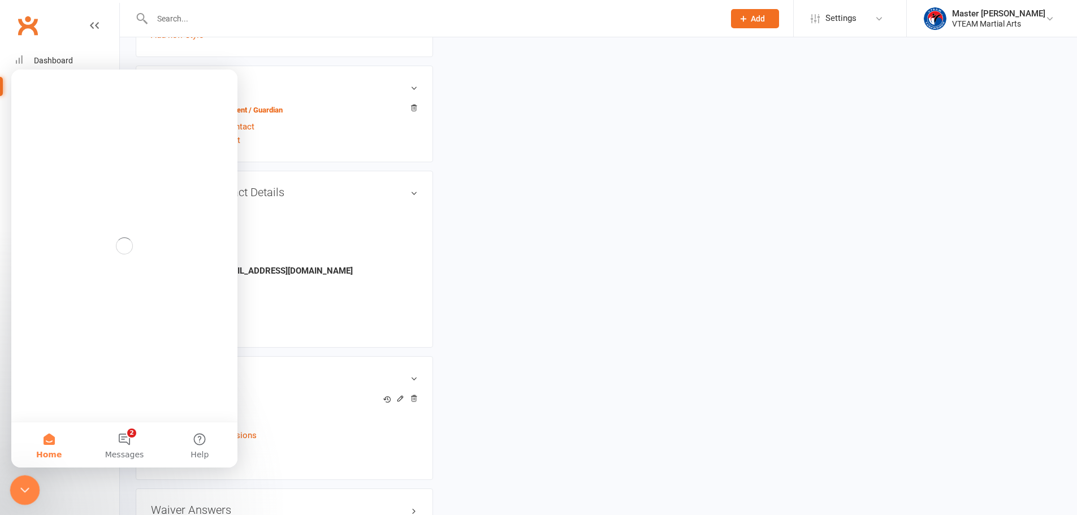
scroll to position [0, 0]
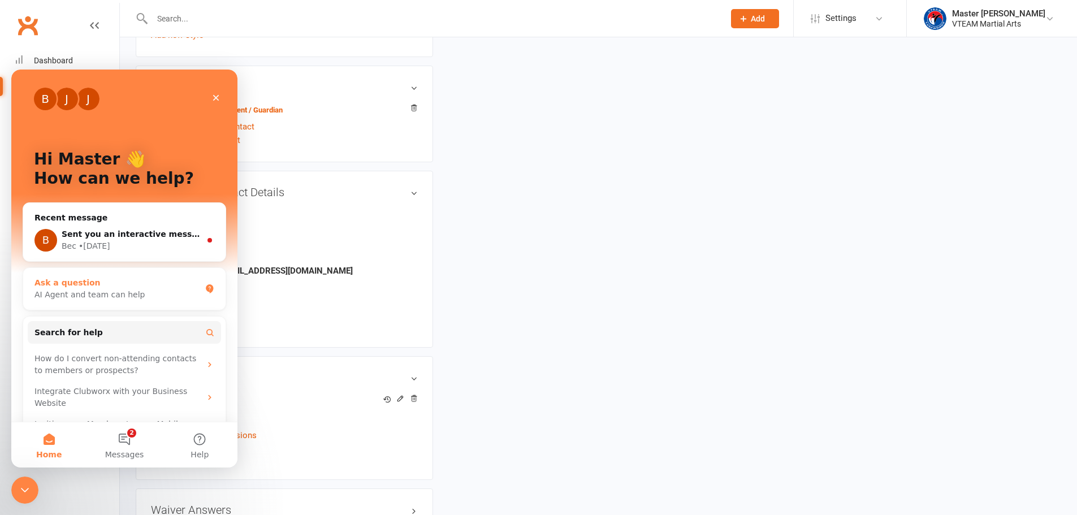
click at [103, 284] on div "Ask a question" at bounding box center [117, 283] width 166 height 12
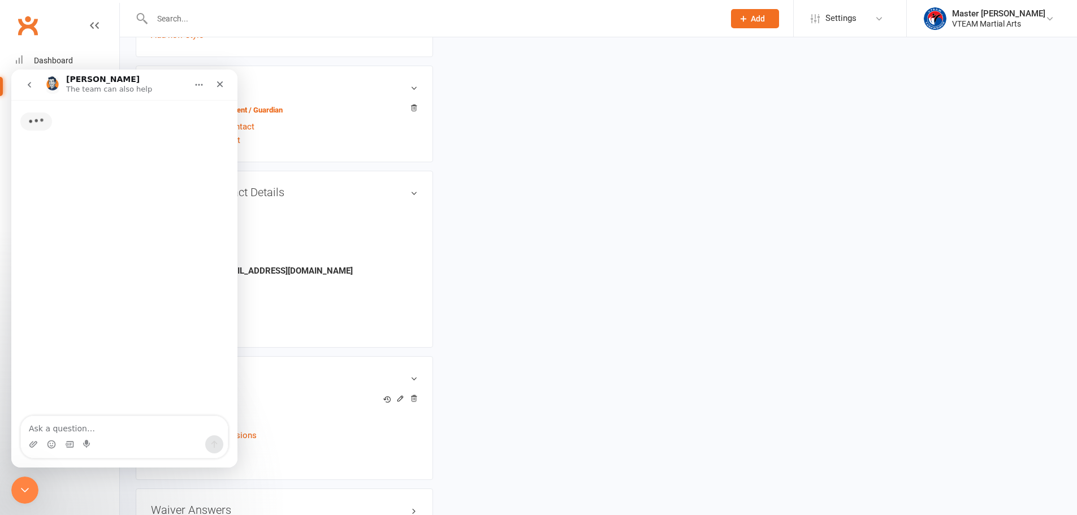
click at [94, 425] on textarea "Ask a question…" at bounding box center [124, 425] width 207 height 19
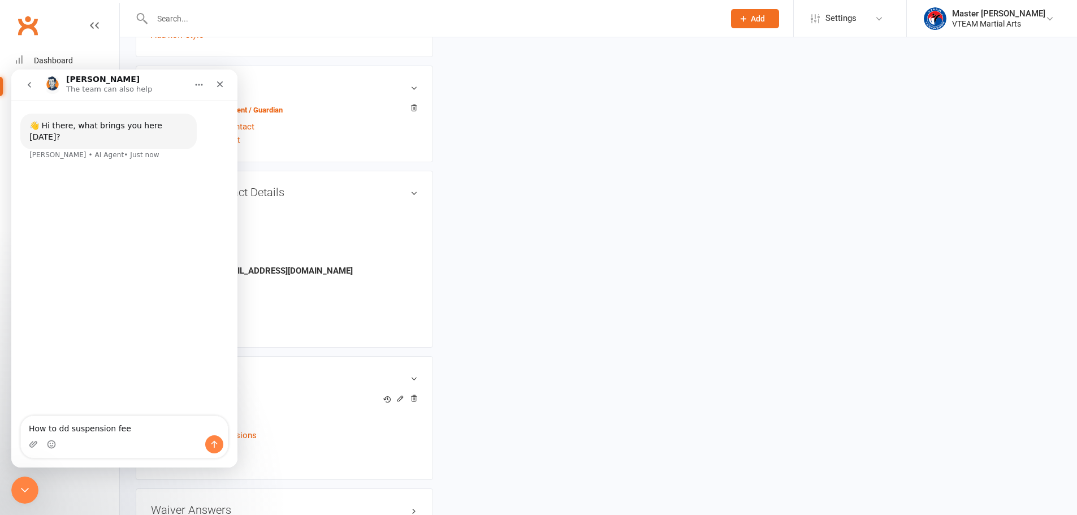
type textarea "How to add suspension fee"
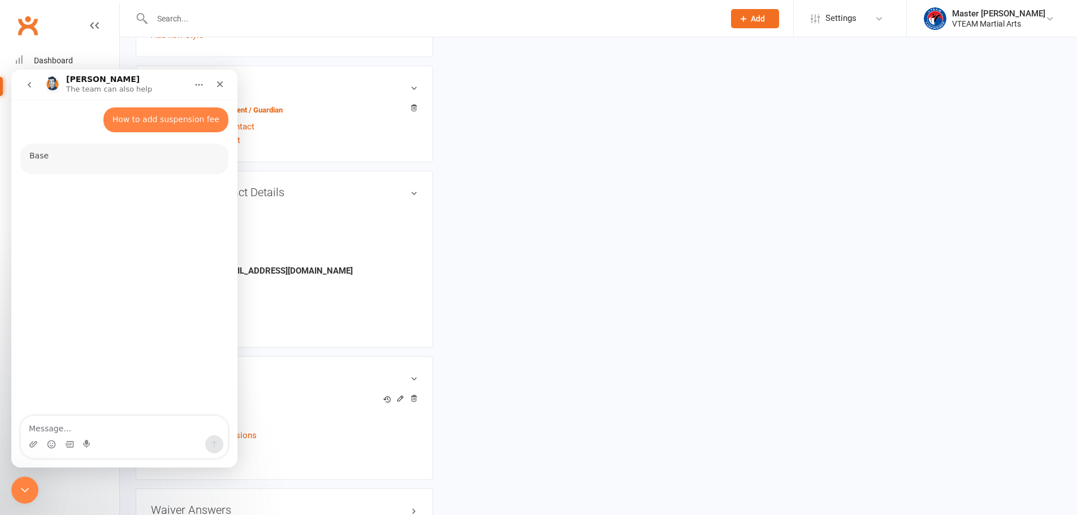
scroll to position [50, 0]
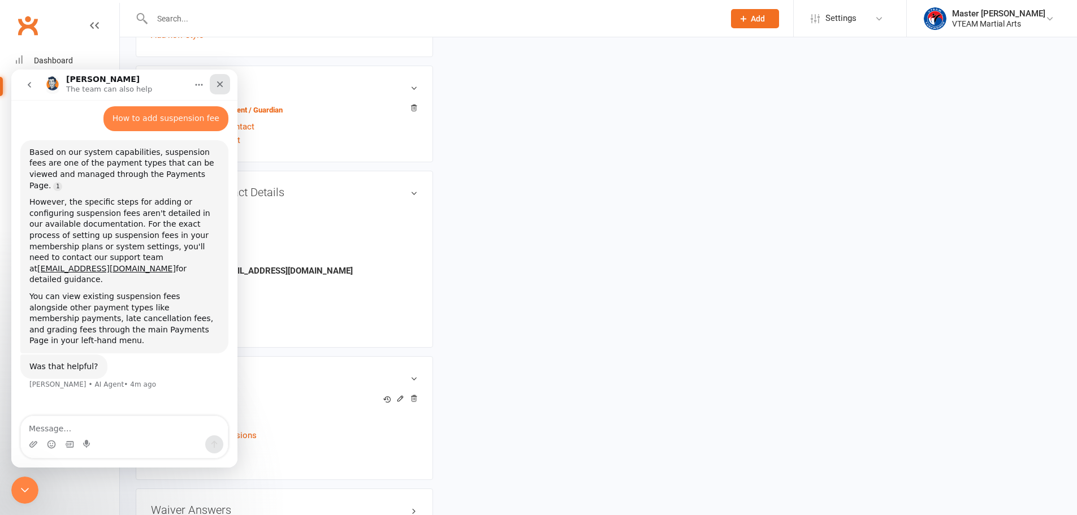
click at [222, 83] on icon "Close" at bounding box center [220, 84] width 6 height 6
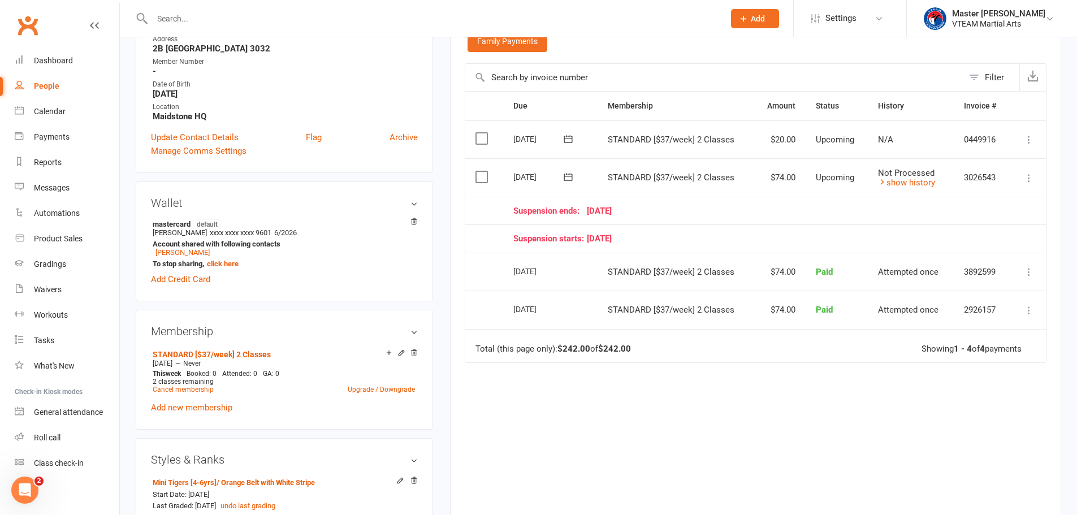
scroll to position [98, 0]
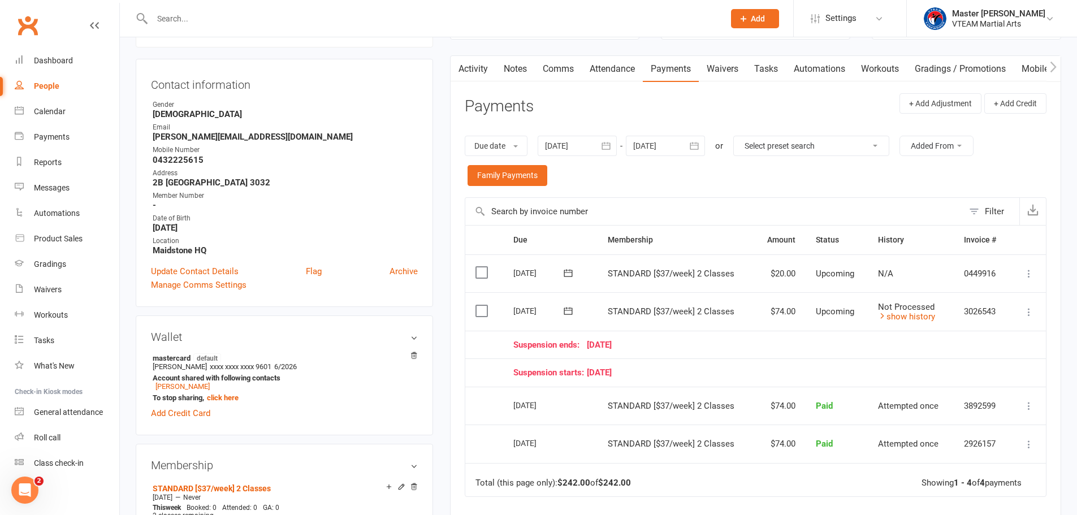
click at [699, 146] on icon "button" at bounding box center [694, 145] width 8 height 7
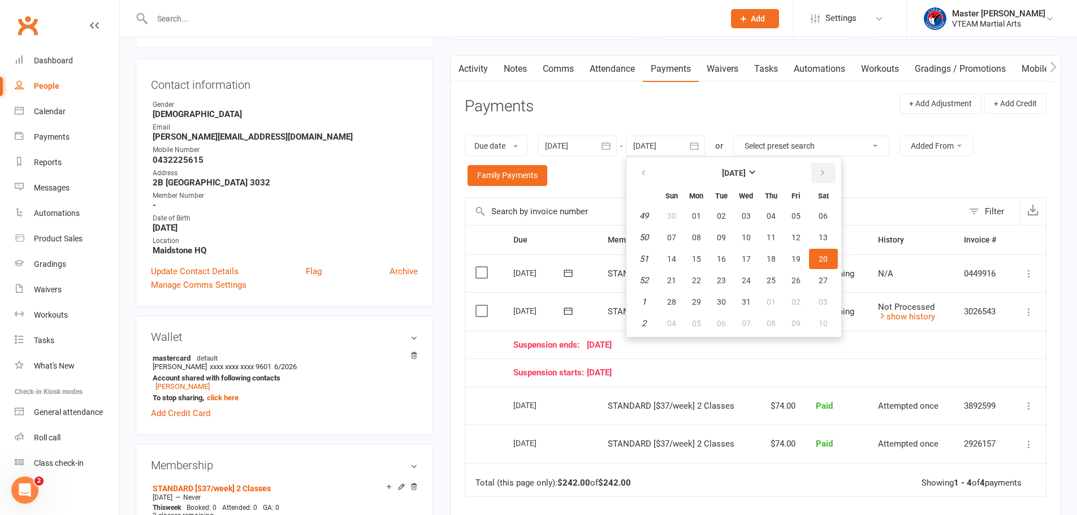
click at [821, 177] on icon "button" at bounding box center [823, 172] width 8 height 9
click at [825, 302] on span "31" at bounding box center [823, 301] width 9 height 9
type input "31 Jan 2026"
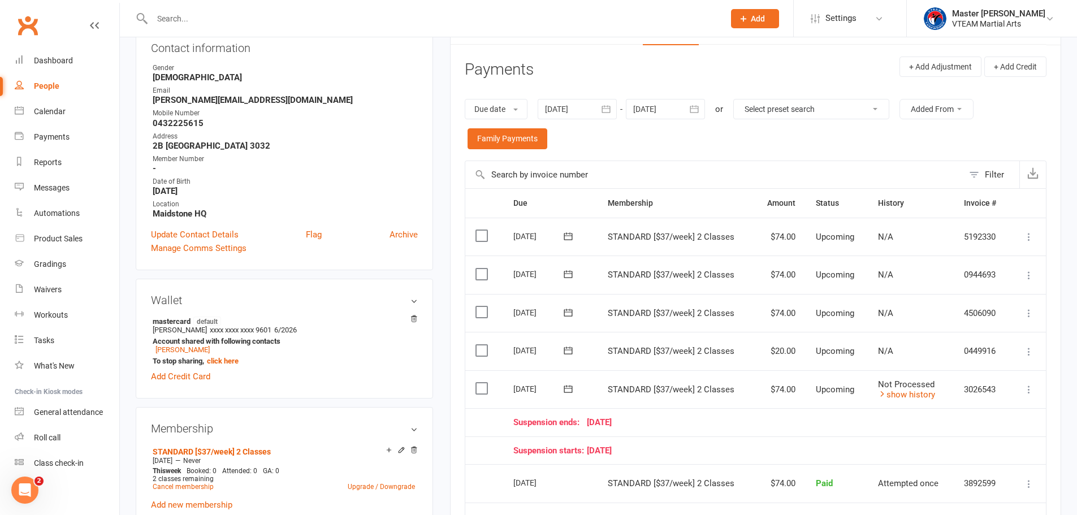
scroll to position [154, 0]
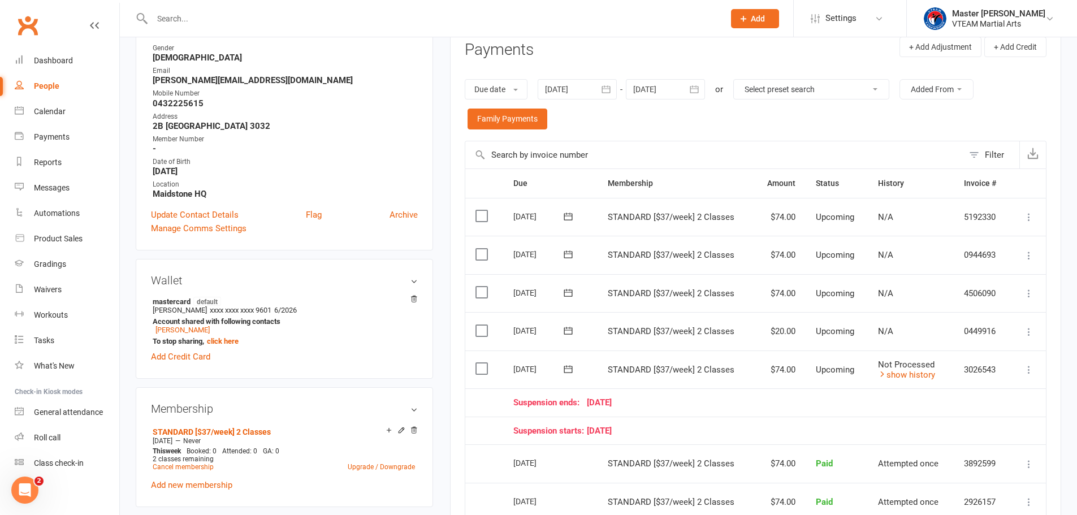
click at [838, 333] on span "Upcoming" at bounding box center [835, 331] width 38 height 10
click at [1026, 332] on icon at bounding box center [1028, 331] width 11 height 11
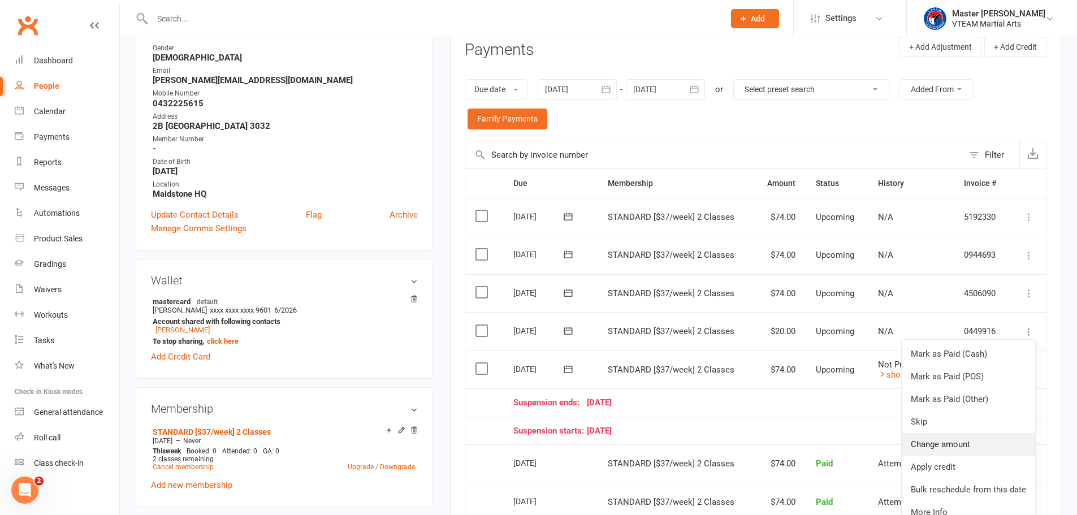
click at [977, 449] on link "Change amount" at bounding box center [968, 444] width 133 height 23
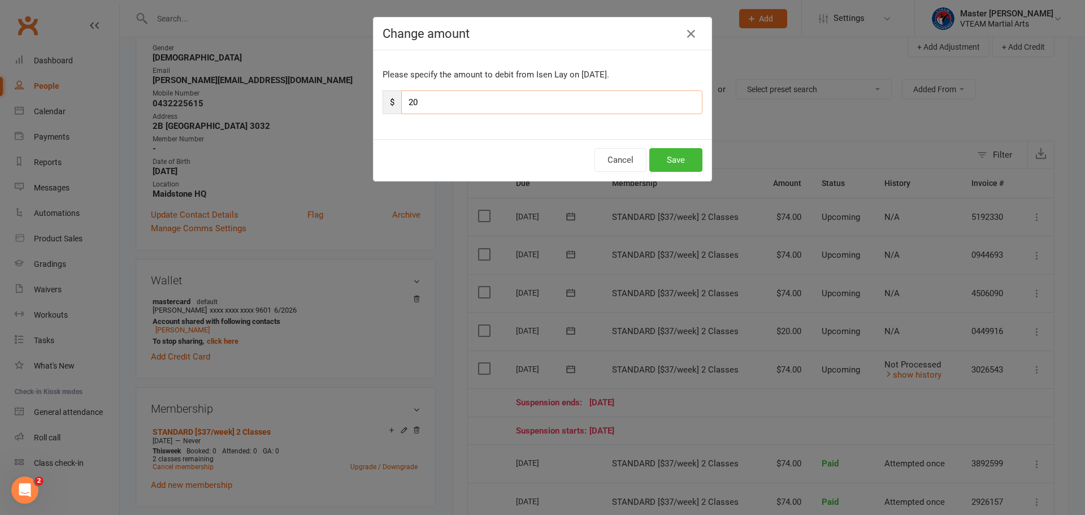
drag, startPoint x: 417, startPoint y: 99, endPoint x: 385, endPoint y: 92, distance: 32.5
click at [385, 92] on div "$ 20" at bounding box center [543, 102] width 320 height 24
type input "74"
click at [671, 162] on button "Save" at bounding box center [676, 160] width 53 height 24
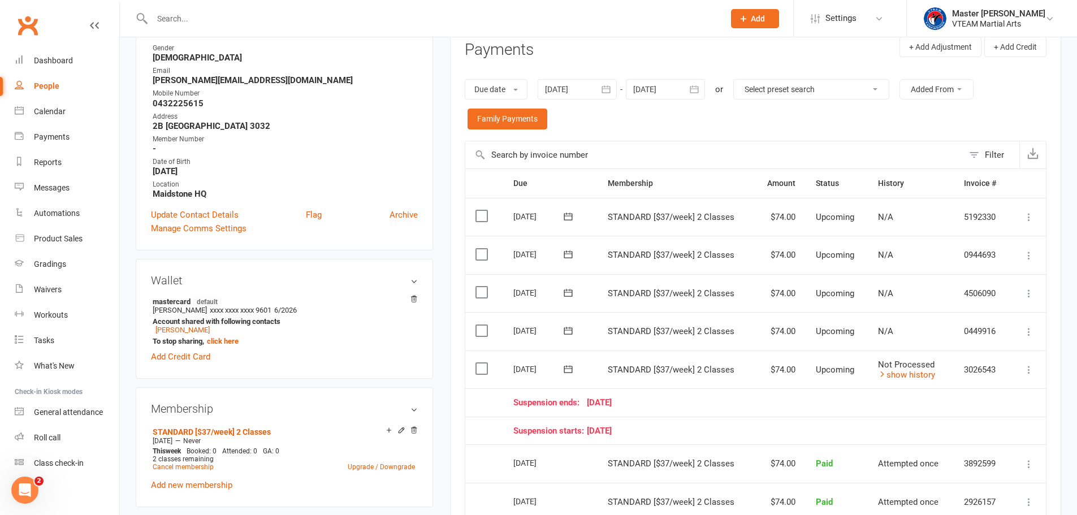
click at [820, 421] on td "Suspension starts: 19 October 25" at bounding box center [756, 431] width 507 height 28
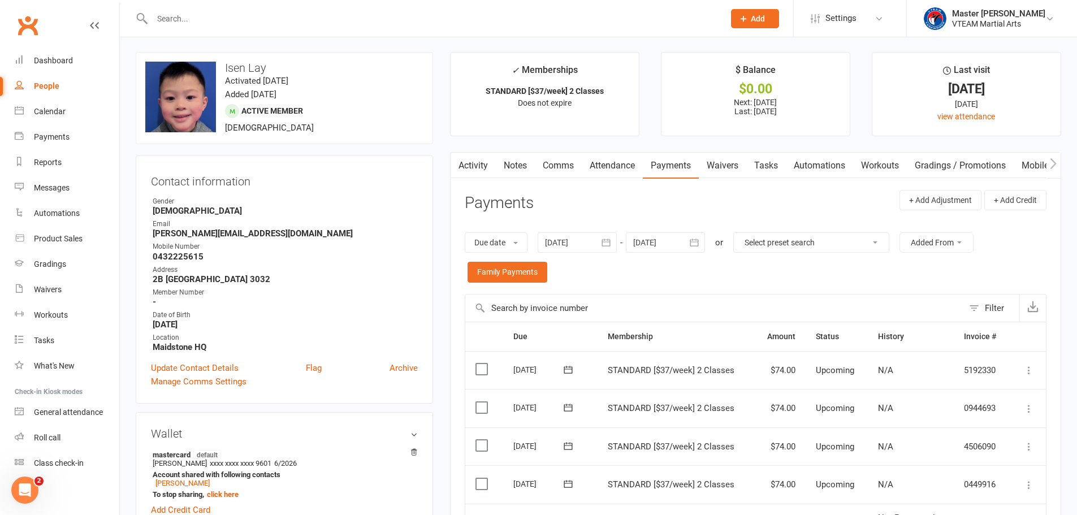
scroll to position [0, 0]
click at [560, 171] on link "Comms" at bounding box center [558, 167] width 47 height 26
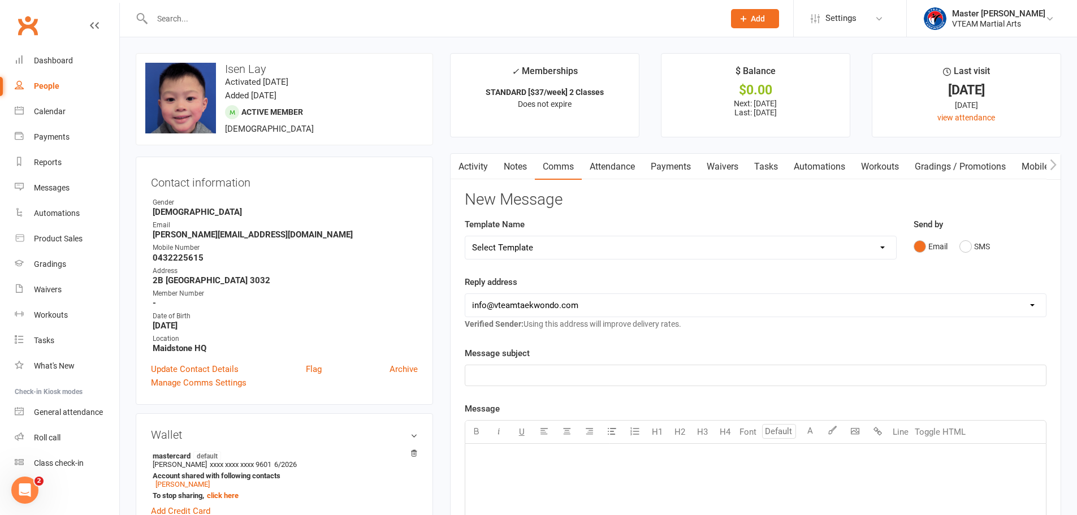
click at [591, 252] on select "Select Template [Email] 2 days after trial [Email] 3-4 days after trial [Email]…" at bounding box center [680, 247] width 431 height 23
select select "115"
click at [465, 236] on select "Select Template [Email] 2 days after trial [Email] 3-4 days after trial [Email]…" at bounding box center [680, 247] width 431 height 23
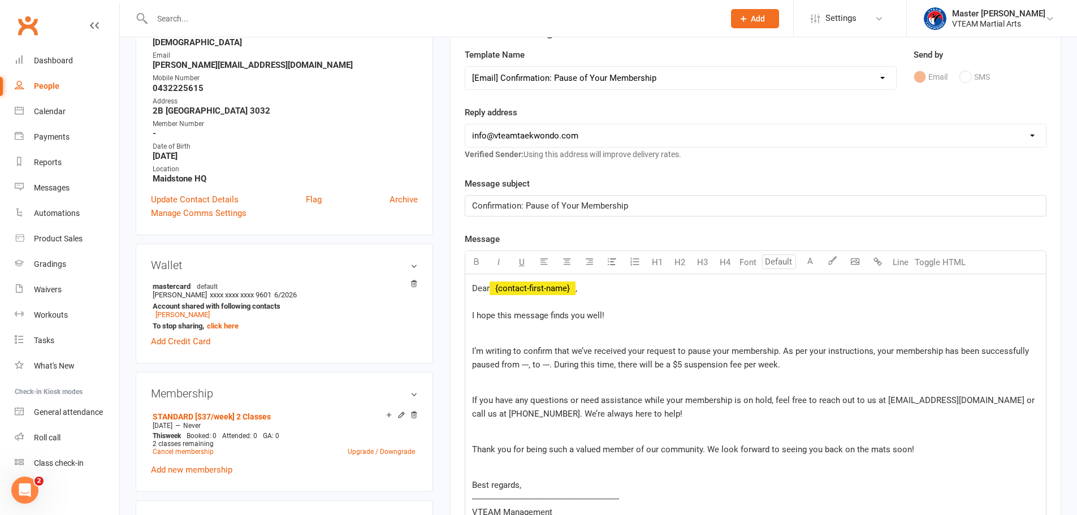
scroll to position [226, 0]
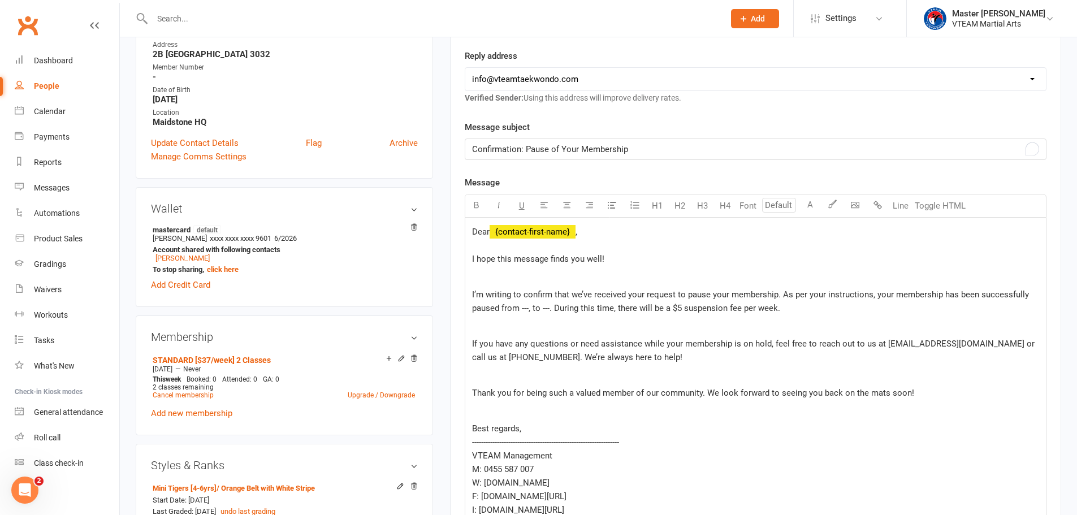
click at [473, 149] on span "Confirmation: Pause of Your Membership" at bounding box center [550, 149] width 156 height 10
click at [569, 233] on span "﻿ {contact-first-name}" at bounding box center [533, 232] width 86 height 10
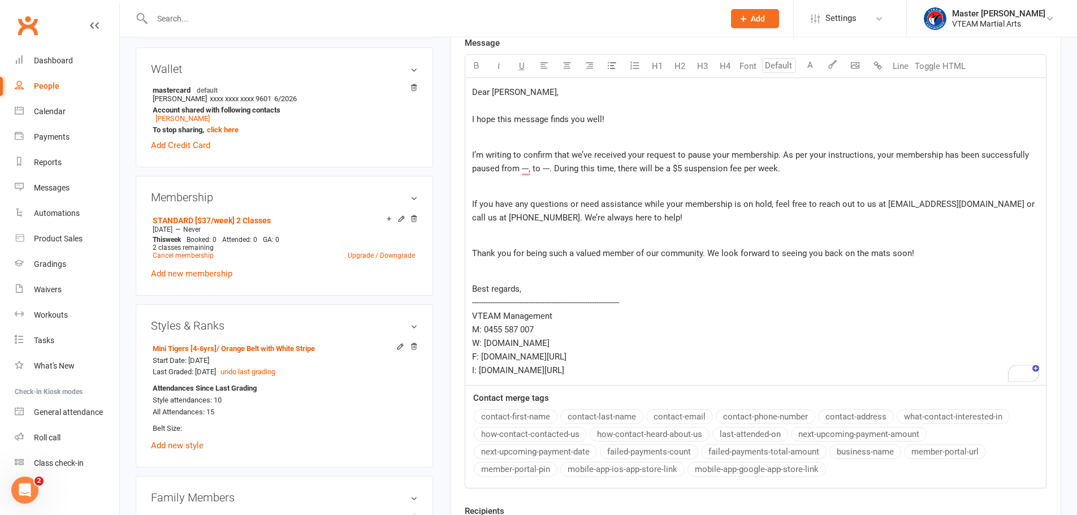
scroll to position [283, 0]
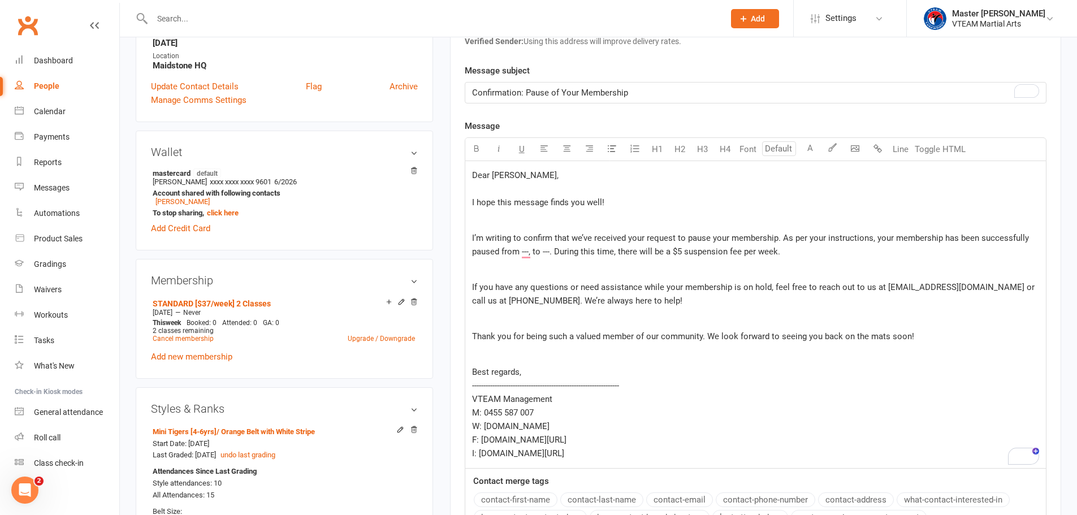
click at [730, 236] on span "I’m writing to confirm that we’ve received your request to pause your membershi…" at bounding box center [751, 245] width 559 height 24
click at [915, 237] on span "I’m writing to confirm that we’ve received your request to pause your son's mem…" at bounding box center [737, 245] width 531 height 24
drag, startPoint x: 577, startPoint y: 253, endPoint x: 571, endPoint y: 252, distance: 6.4
click at [571, 252] on span "I’m writing to confirm that we’ve received your request to pause your son's mem…" at bounding box center [748, 245] width 552 height 24
drag, startPoint x: 790, startPoint y: 253, endPoint x: 806, endPoint y: 250, distance: 16.0
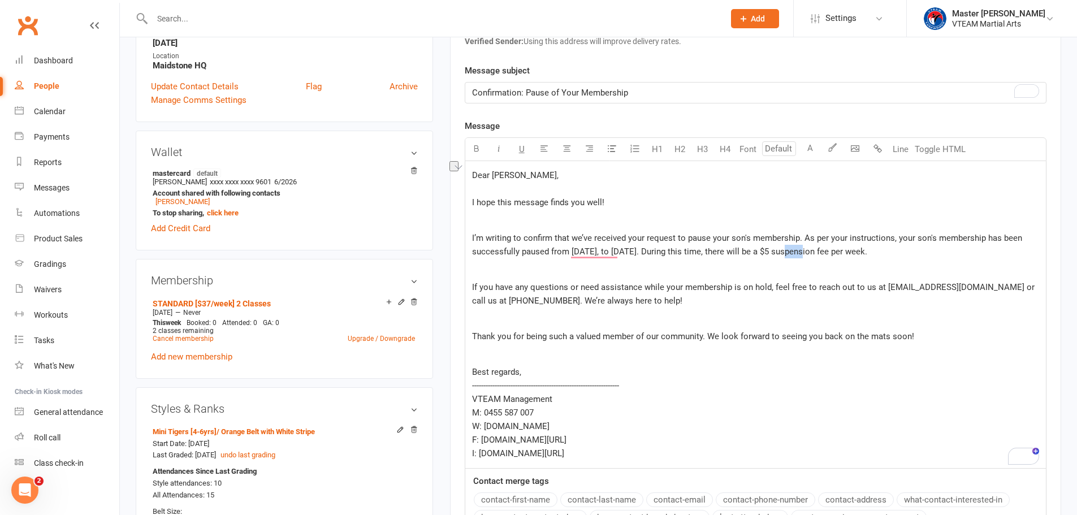
click at [806, 250] on span "I’m writing to confirm that we’ve received your request to pause your son's mem…" at bounding box center [748, 245] width 552 height 24
click at [801, 250] on span "I’m writing to confirm that we’ve received your request to pause your son's mem…" at bounding box center [748, 245] width 552 height 24
drag, startPoint x: 571, startPoint y: 250, endPoint x: 673, endPoint y: 248, distance: 101.8
click at [673, 248] on span "I’m writing to confirm that we’ve received your request to pause your son's mem…" at bounding box center [748, 245] width 552 height 24
click at [794, 291] on span "If you have any questions or need assistance while your membership is on hold, …" at bounding box center [754, 294] width 565 height 24
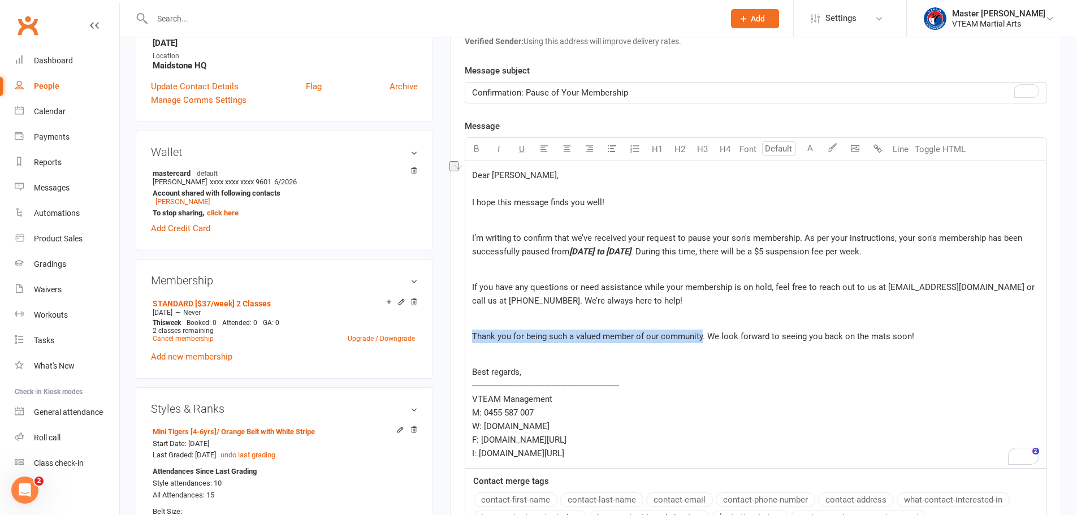
drag, startPoint x: 702, startPoint y: 335, endPoint x: 473, endPoint y: 331, distance: 228.4
click at [473, 331] on p "Thank you for being such a valued member of our community. We look forward to s…" at bounding box center [755, 337] width 567 height 14
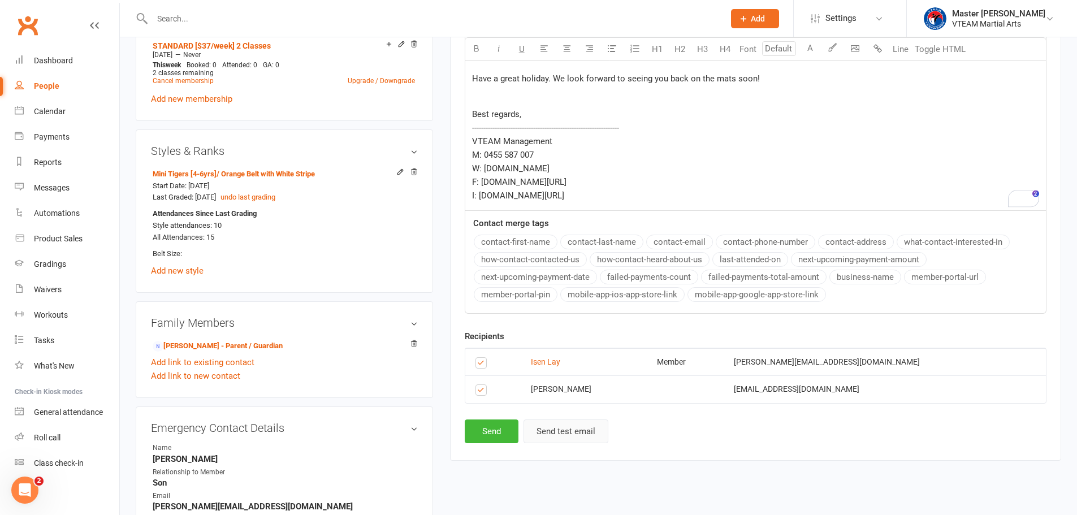
scroll to position [565, 0]
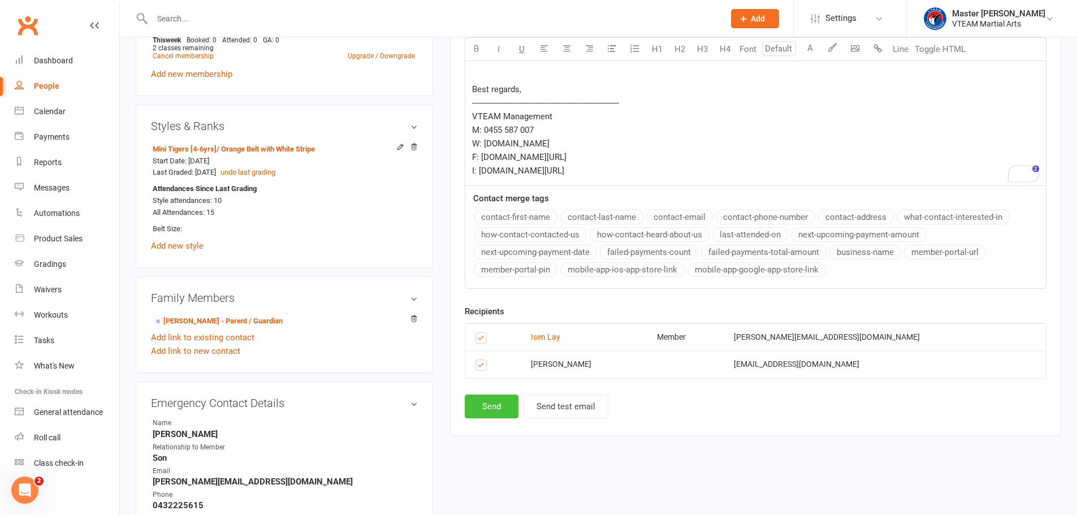
click at [504, 409] on button "Send" at bounding box center [492, 407] width 54 height 24
select select
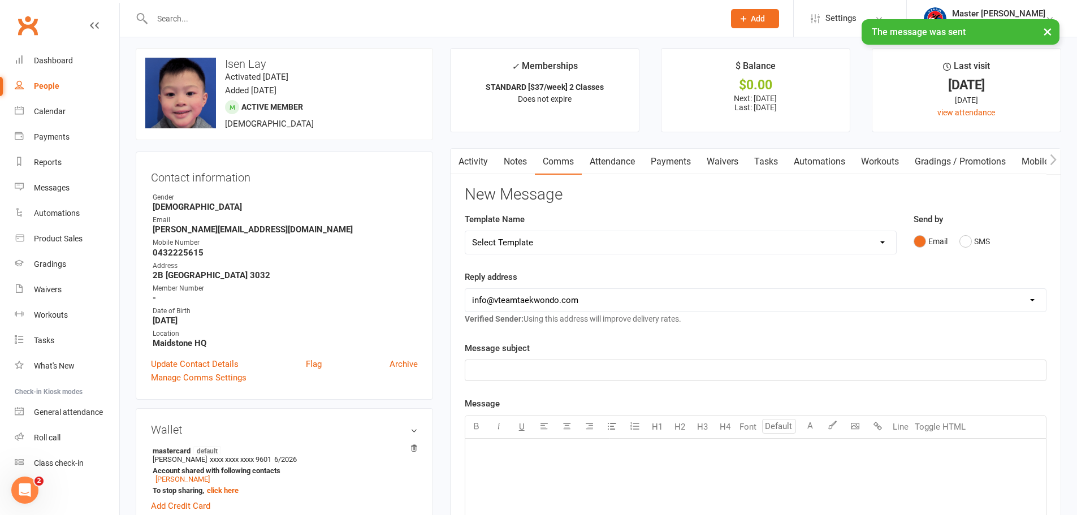
scroll to position [0, 0]
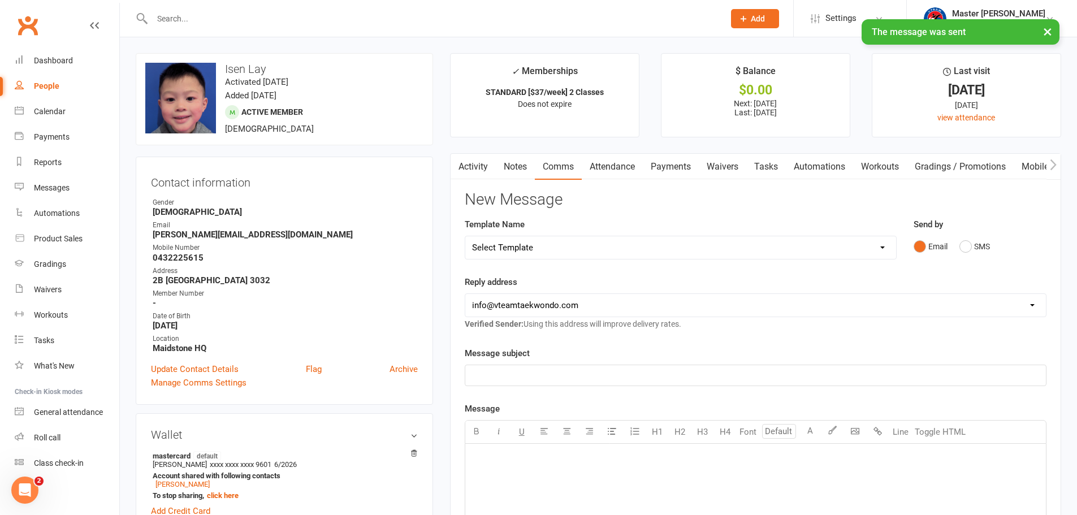
click at [469, 171] on link "Activity" at bounding box center [473, 167] width 45 height 26
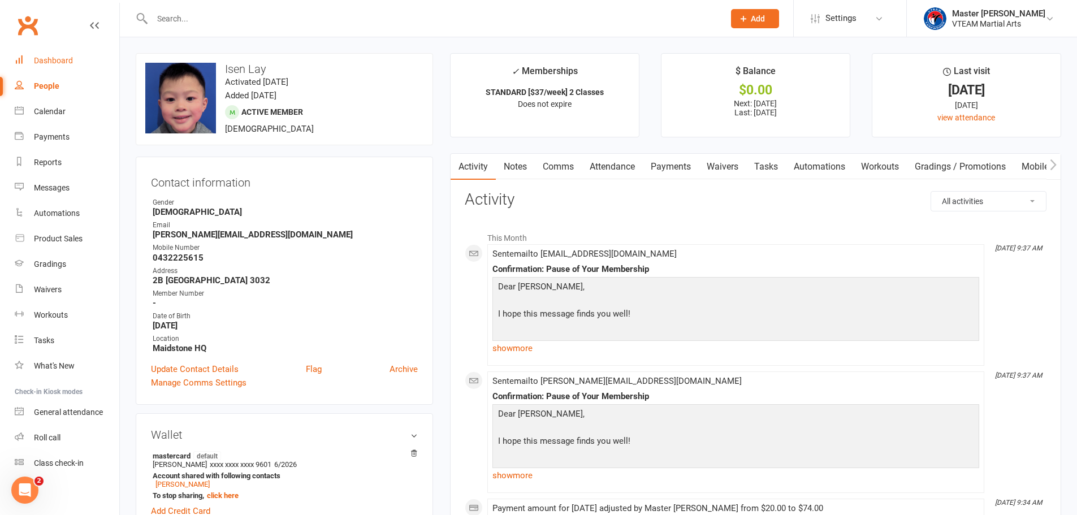
drag, startPoint x: 68, startPoint y: 59, endPoint x: 75, endPoint y: 59, distance: 6.8
click at [68, 59] on div "Dashboard" at bounding box center [53, 60] width 39 height 9
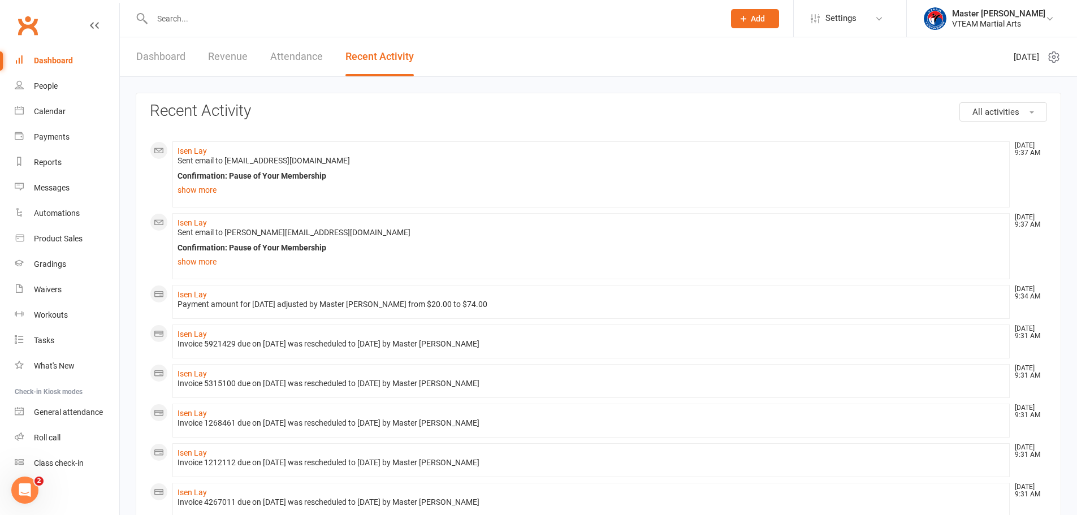
click at [164, 58] on link "Dashboard" at bounding box center [160, 56] width 49 height 39
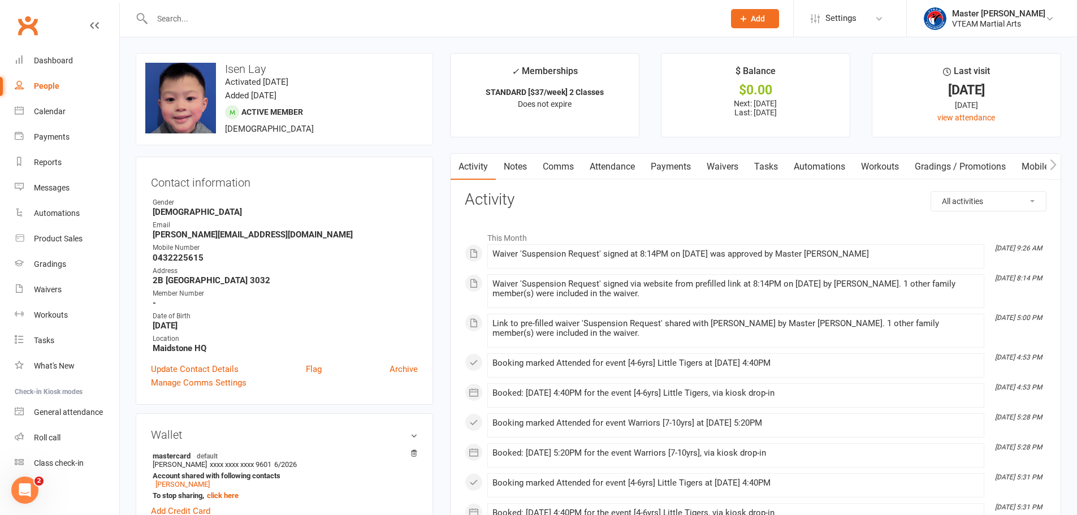
click at [569, 166] on link "Comms" at bounding box center [558, 167] width 47 height 26
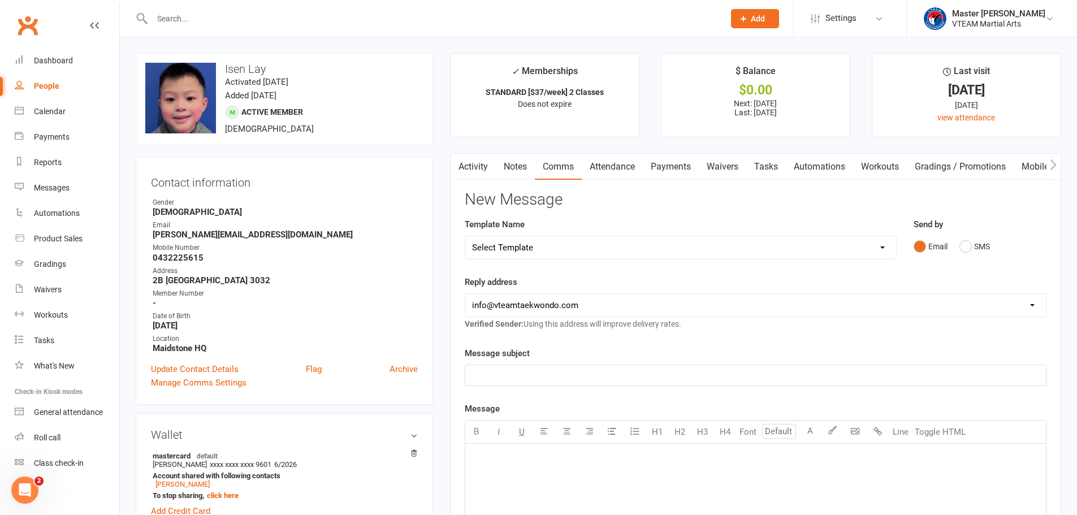
click at [478, 166] on link "Activity" at bounding box center [473, 167] width 45 height 26
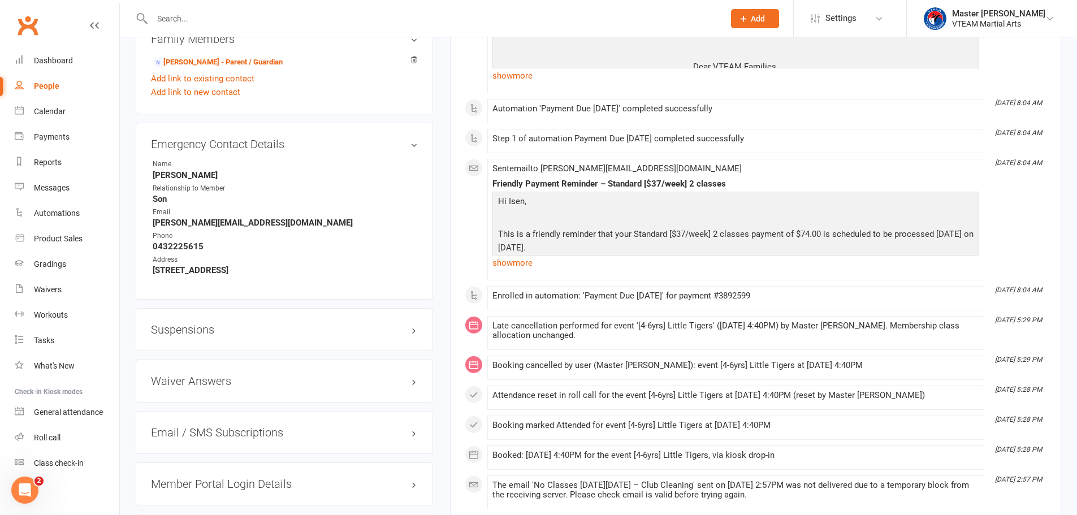
scroll to position [791, 0]
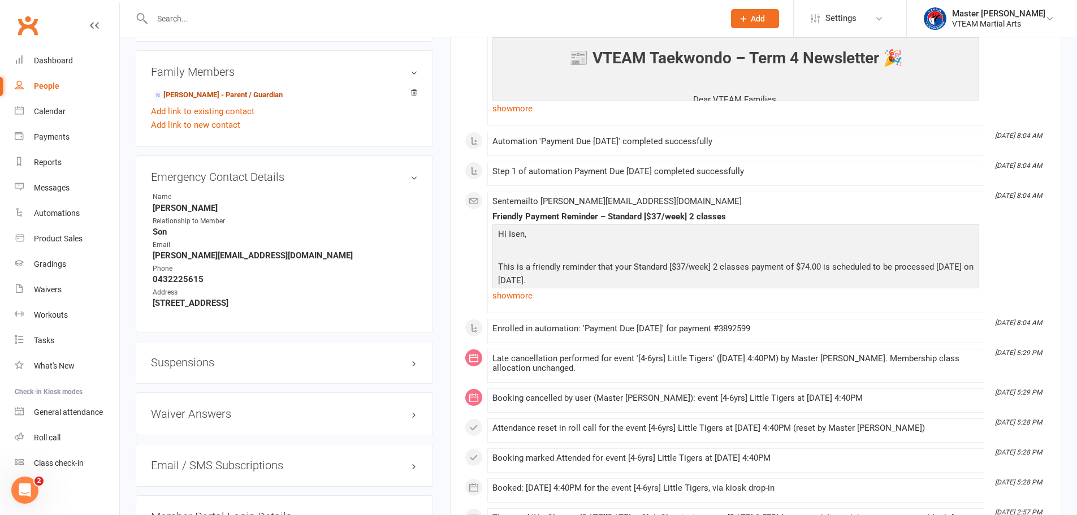
click at [219, 89] on link "Jacqueline Dinh - Parent / Guardian" at bounding box center [218, 95] width 130 height 12
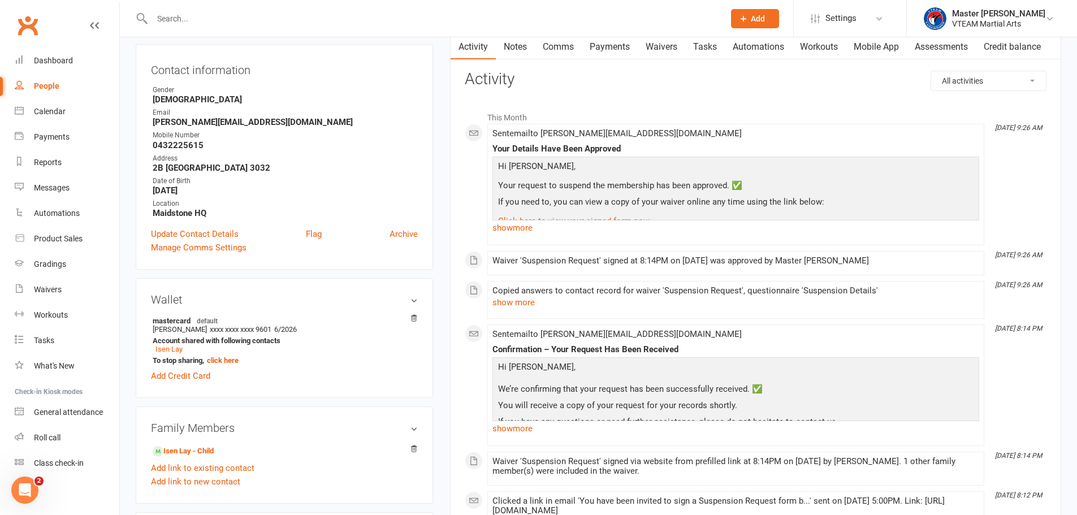
scroll to position [113, 0]
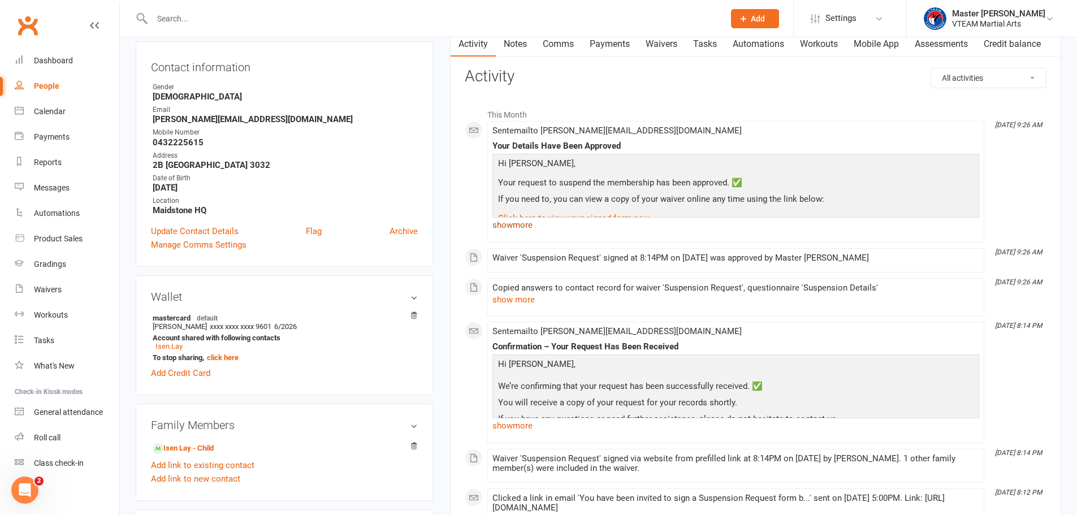
click at [529, 227] on link "show more" at bounding box center [735, 225] width 487 height 16
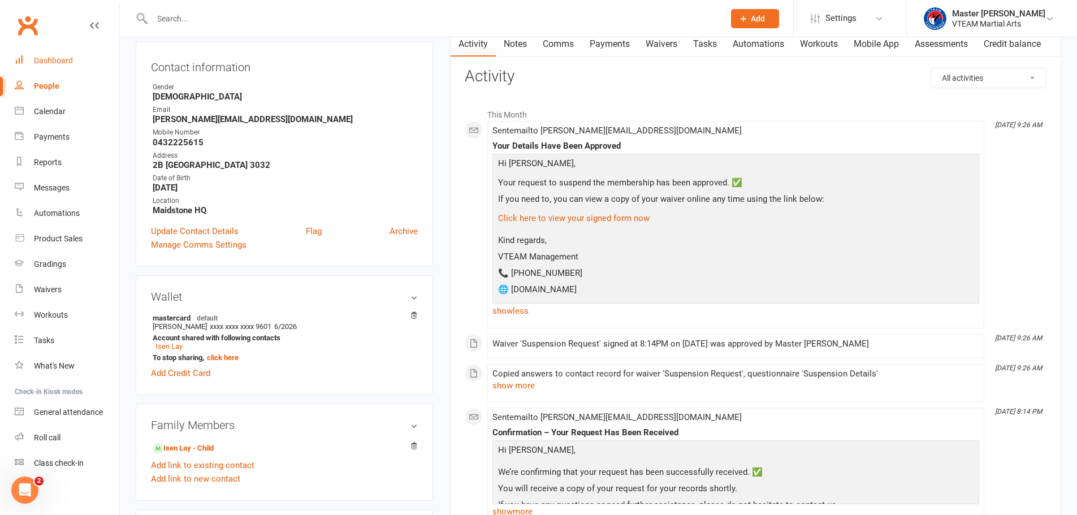
click at [45, 58] on div "Dashboard" at bounding box center [53, 60] width 39 height 9
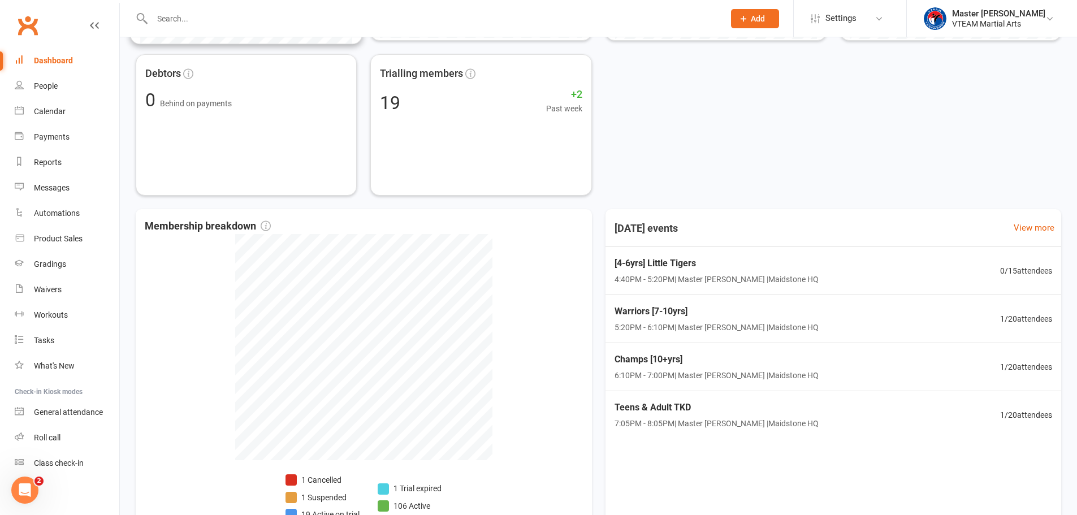
scroll to position [474, 0]
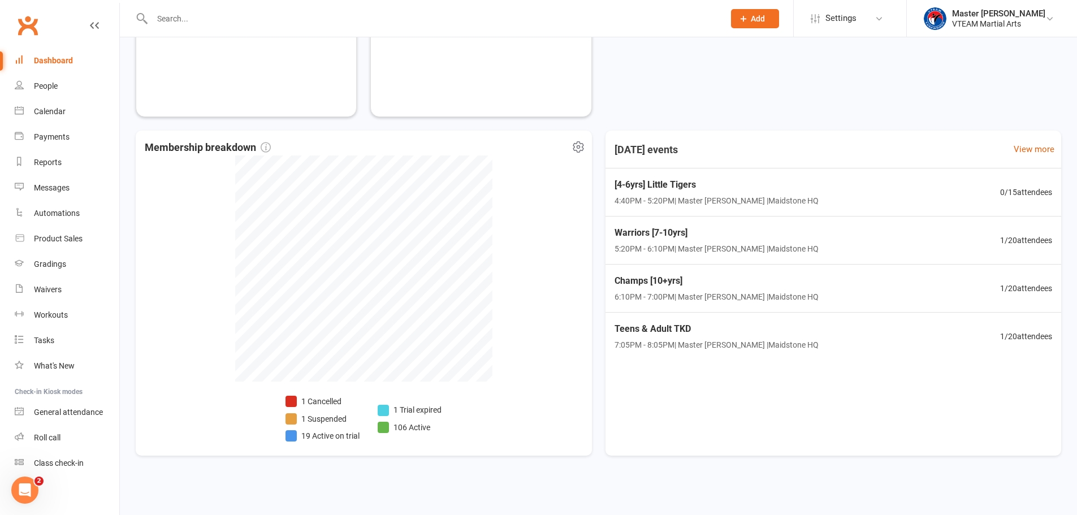
click at [322, 418] on li "1 Suspended" at bounding box center [322, 419] width 74 height 12
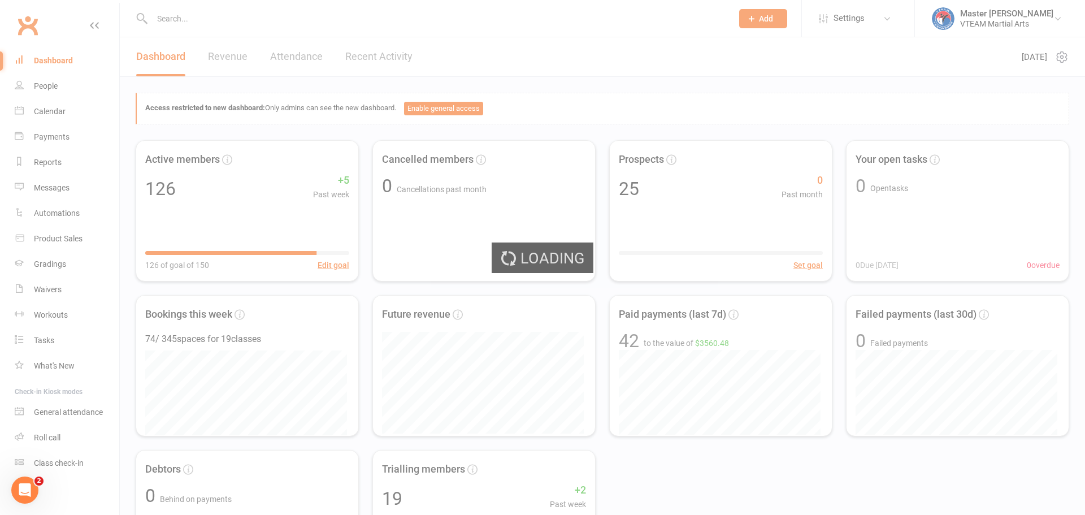
select select "100"
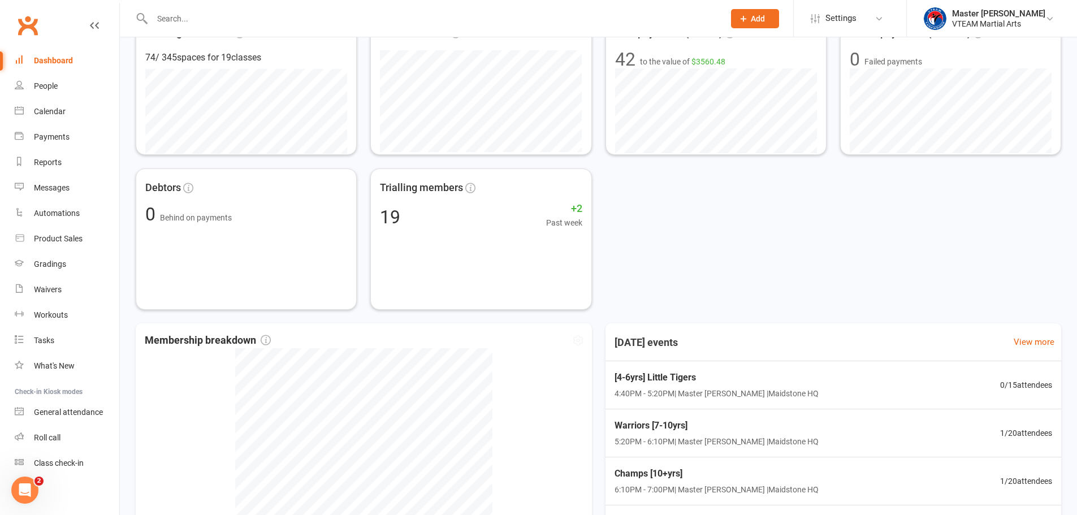
scroll to position [452, 0]
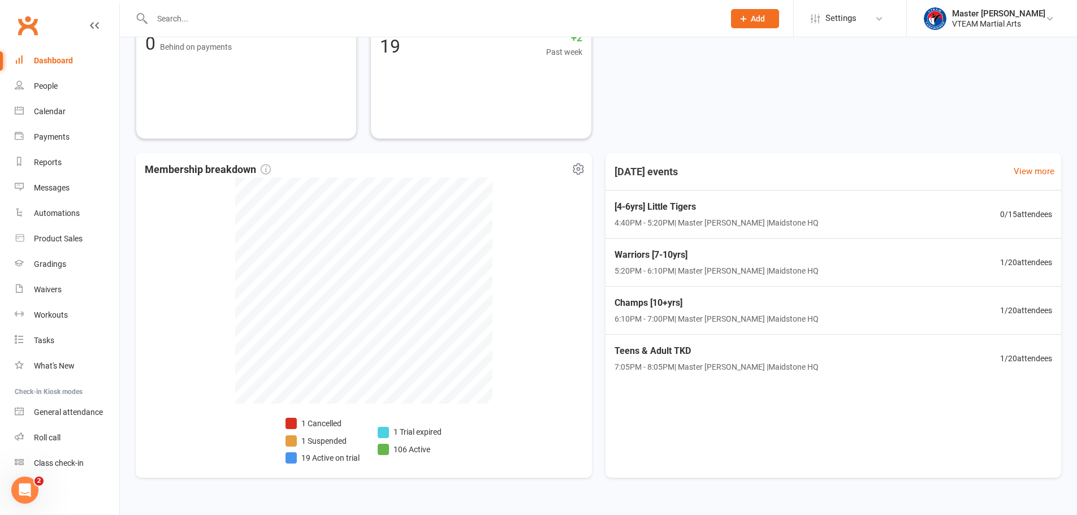
click at [343, 460] on li "19 Active on trial" at bounding box center [322, 458] width 74 height 12
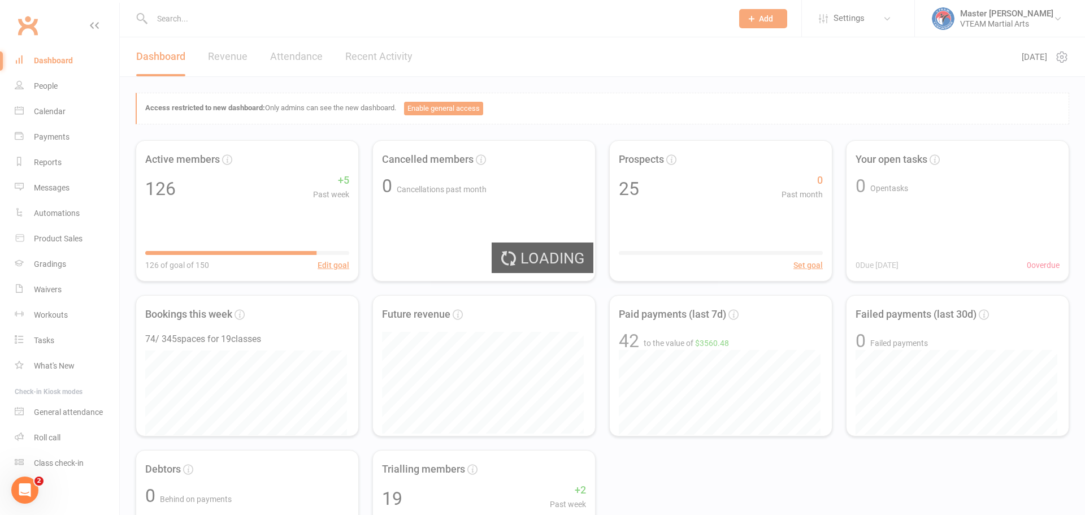
select select "active_trial"
select select "100"
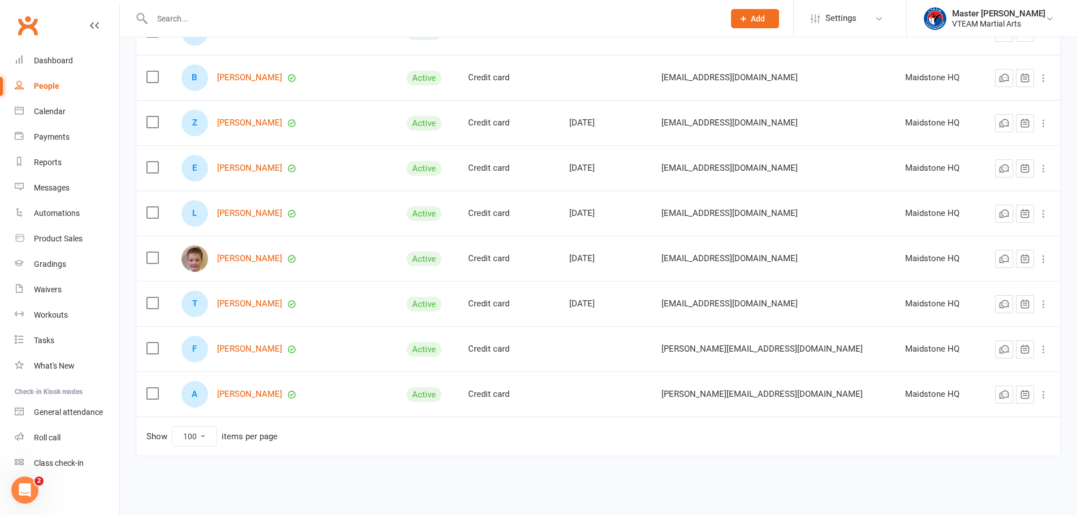
scroll to position [643, 0]
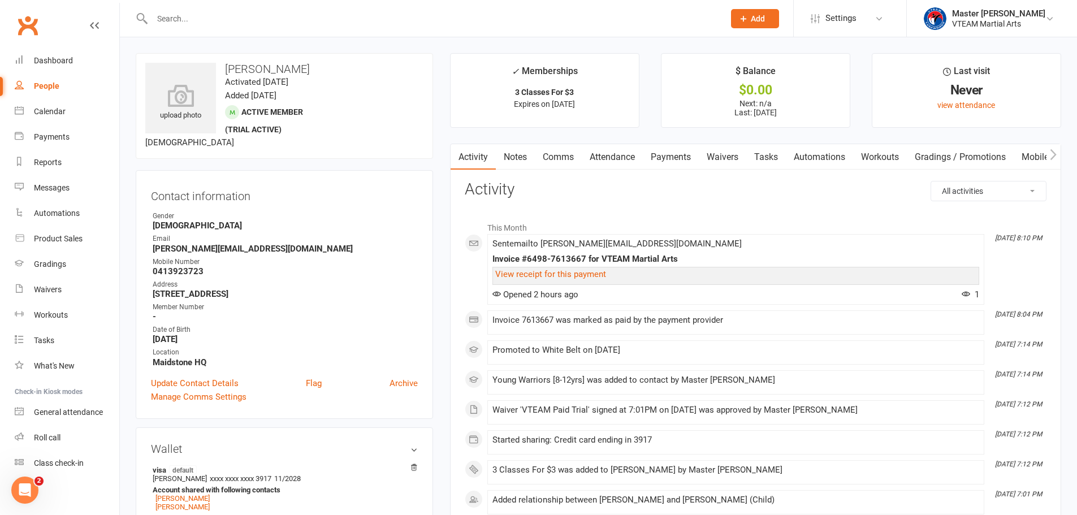
click at [616, 156] on link "Attendance" at bounding box center [612, 157] width 61 height 26
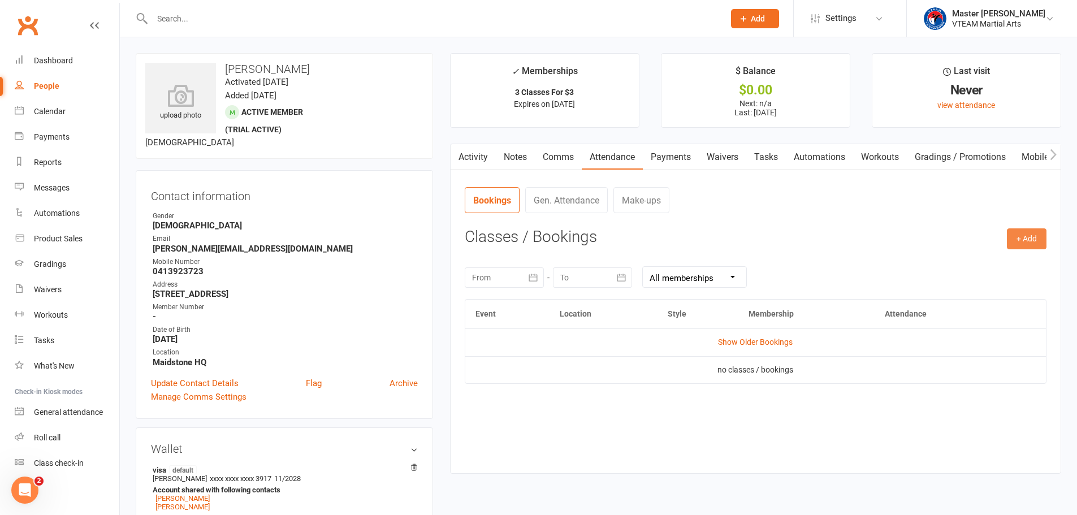
click at [1021, 241] on button "+ Add" at bounding box center [1027, 238] width 40 height 20
click at [1003, 287] on link "Add Appointment" at bounding box center [990, 287] width 112 height 23
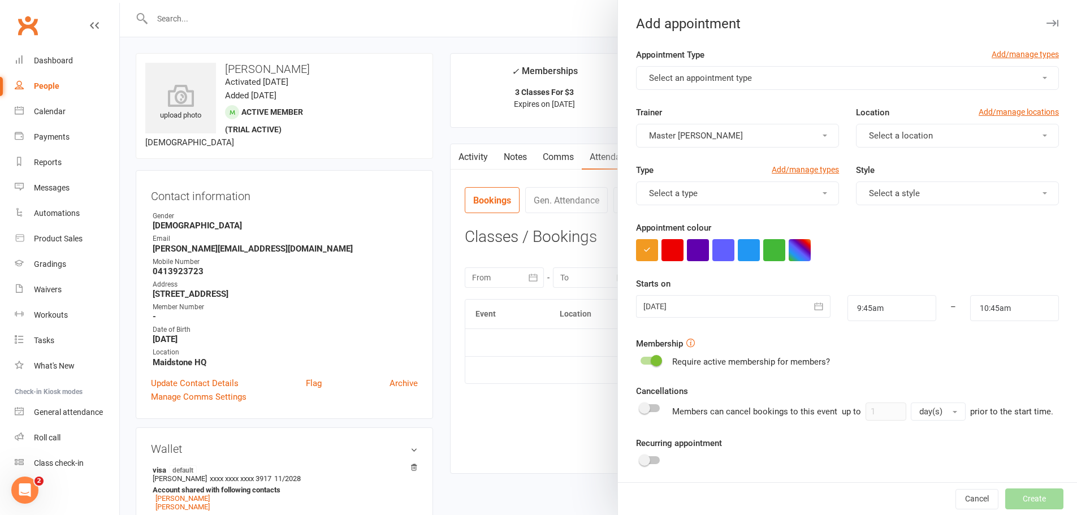
click at [728, 76] on span "Select an appointment type" at bounding box center [700, 78] width 103 height 10
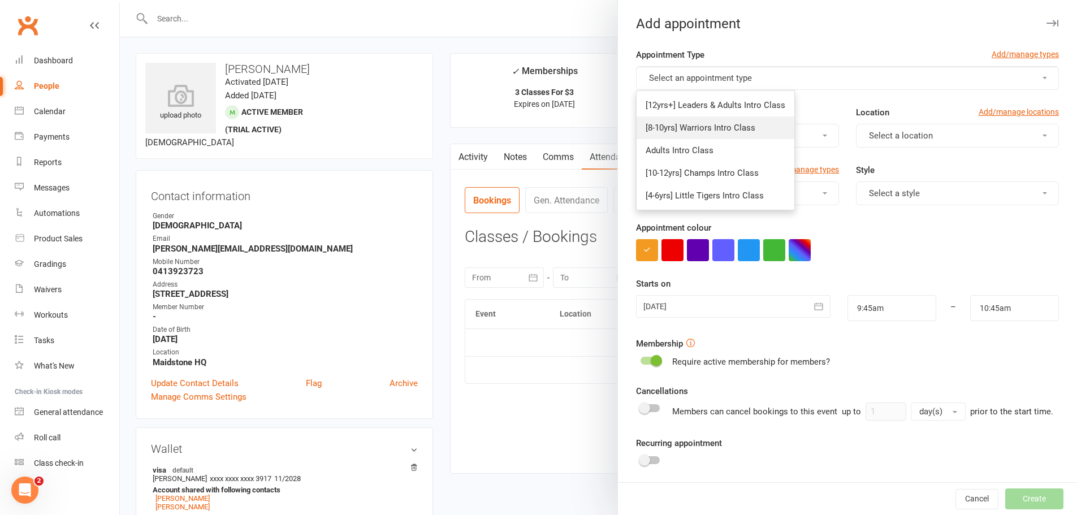
click at [719, 128] on span "[8-10yrs] Warriors Intro Class" at bounding box center [701, 128] width 110 height 10
type input "10:35am"
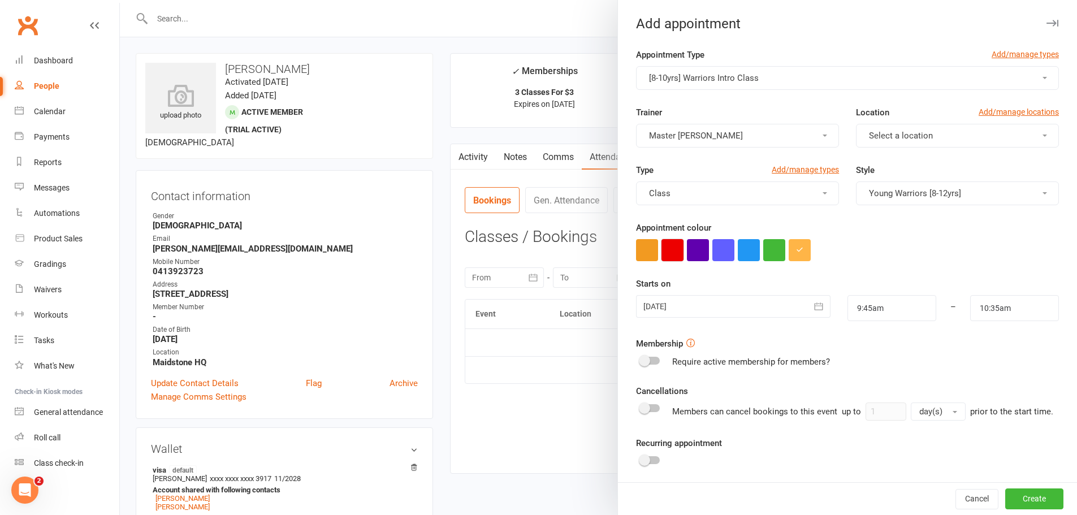
click at [668, 250] on button "button" at bounding box center [672, 250] width 22 height 22
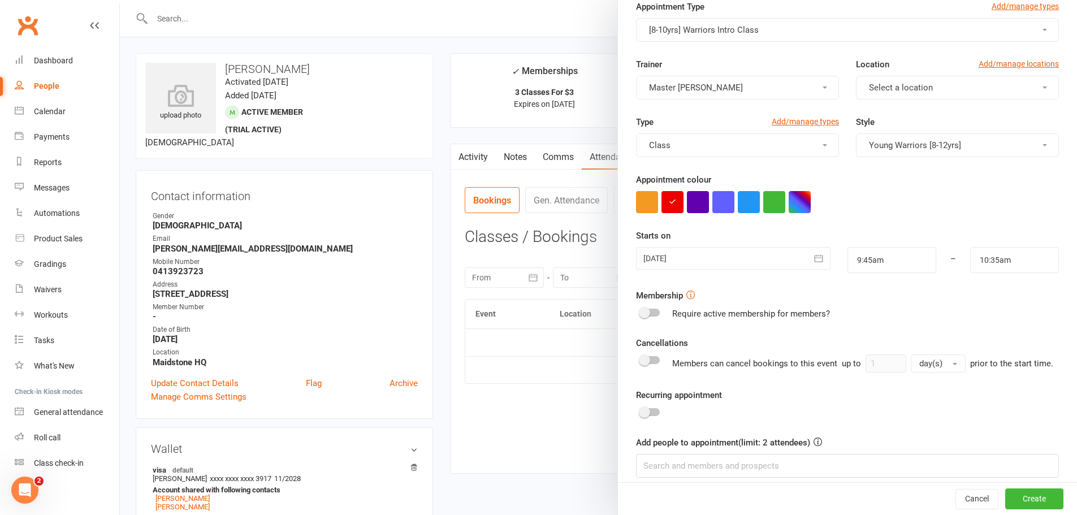
scroll to position [105, 0]
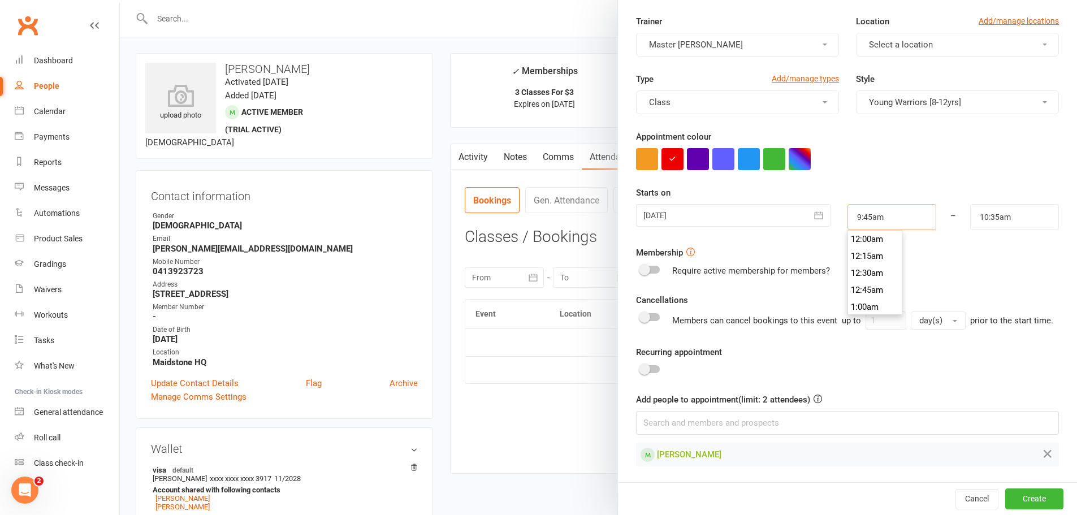
click at [866, 204] on input "9:45am" at bounding box center [891, 217] width 89 height 26
click at [864, 265] on li "5:30pm" at bounding box center [875, 273] width 54 height 17
click at [854, 204] on input "5:30pm" at bounding box center [891, 217] width 89 height 26
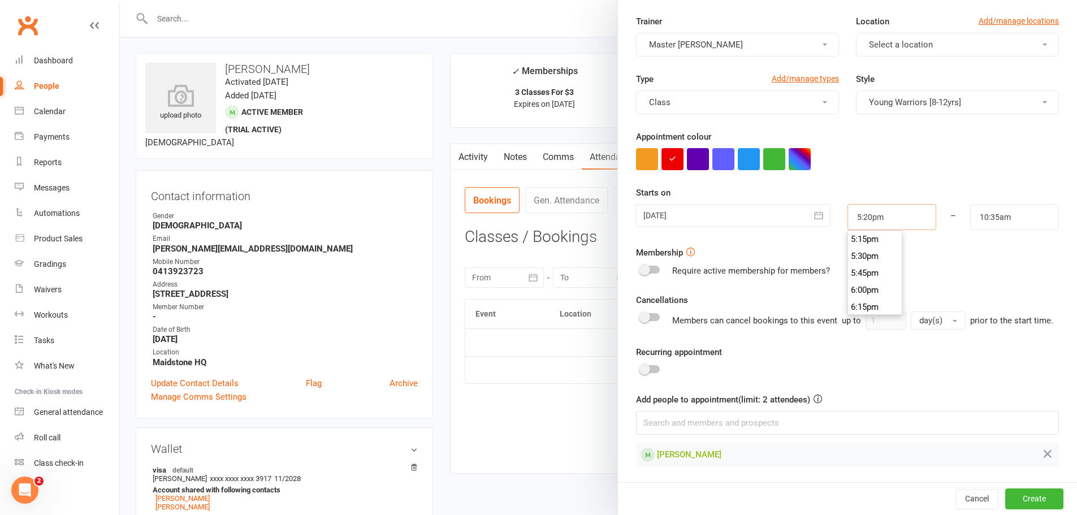
type input "5:20pm"
click at [994, 204] on input "10:35am" at bounding box center [1014, 217] width 89 height 26
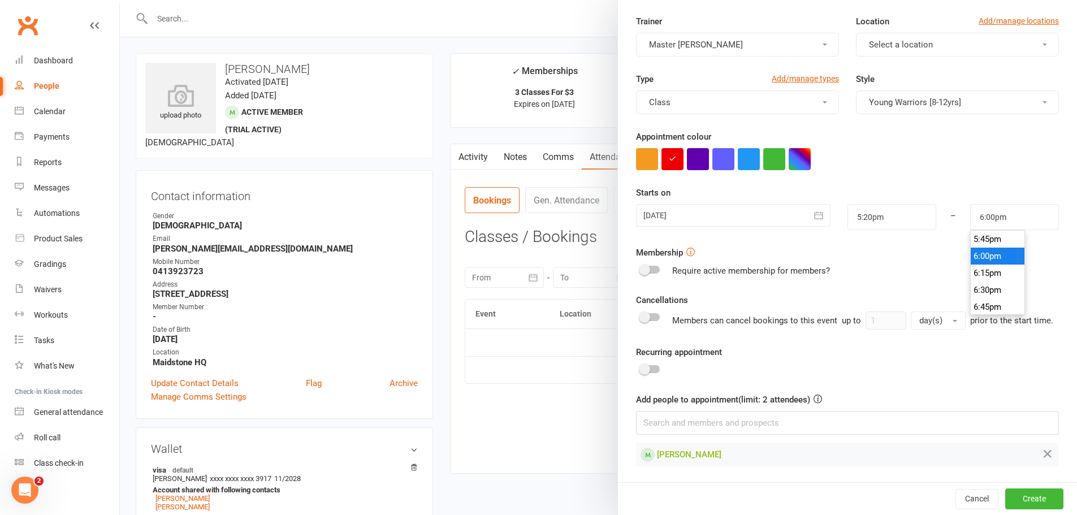
click at [989, 248] on li "6:00pm" at bounding box center [998, 256] width 54 height 17
click at [974, 204] on input "6:00pm" at bounding box center [1014, 217] width 89 height 26
type input "6:10pm"
click at [946, 161] on form "Appointment Type Add/manage types [8-10yrs] Warriors Intro Class Trainer Master…" at bounding box center [847, 211] width 423 height 509
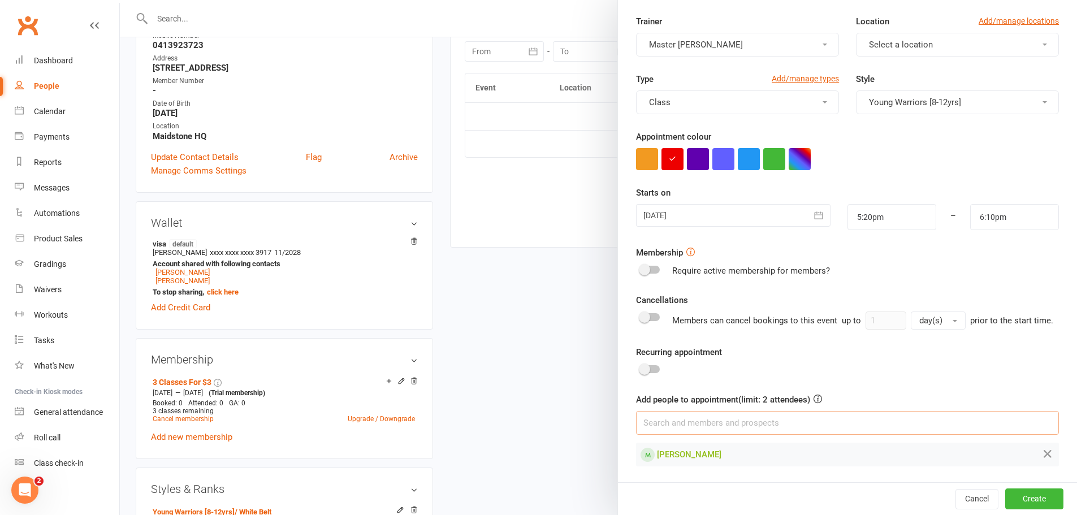
click at [755, 424] on input at bounding box center [847, 423] width 423 height 24
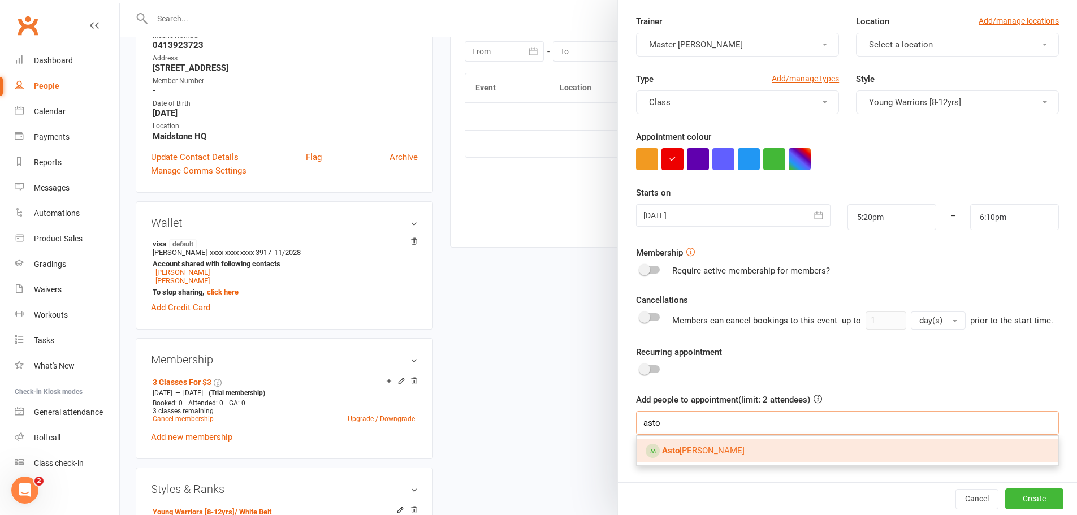
type input "asto"
click at [747, 448] on link "Asto n Nguyen" at bounding box center [848, 451] width 422 height 24
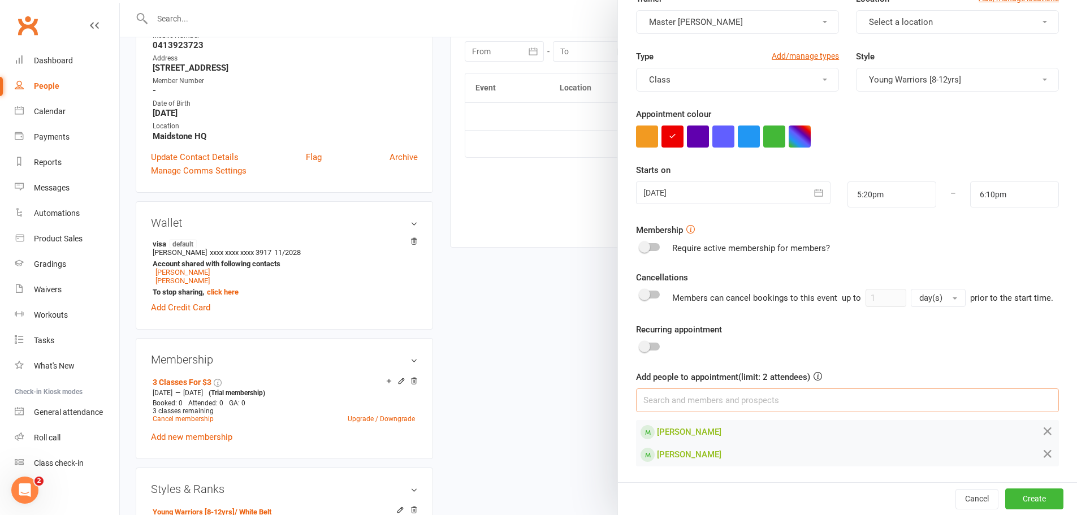
scroll to position [127, 0]
click at [1020, 498] on button "Create" at bounding box center [1034, 498] width 58 height 20
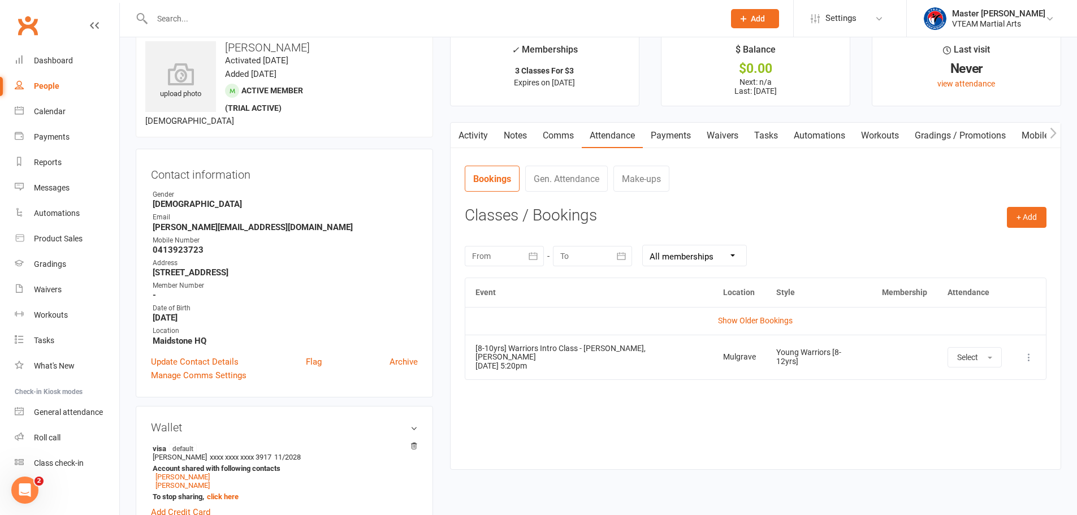
scroll to position [0, 0]
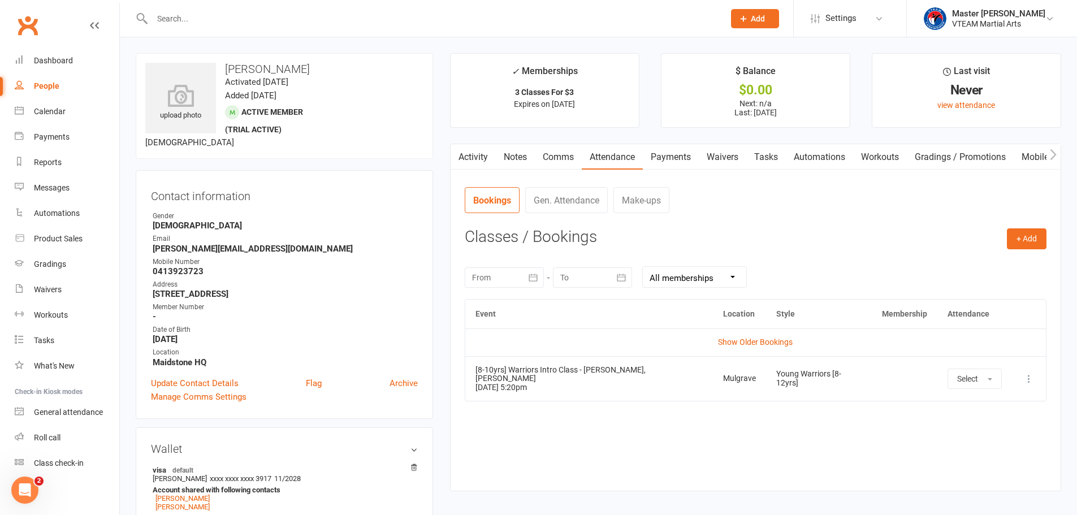
click at [565, 162] on link "Comms" at bounding box center [558, 157] width 47 height 26
